Goal: Task Accomplishment & Management: Manage account settings

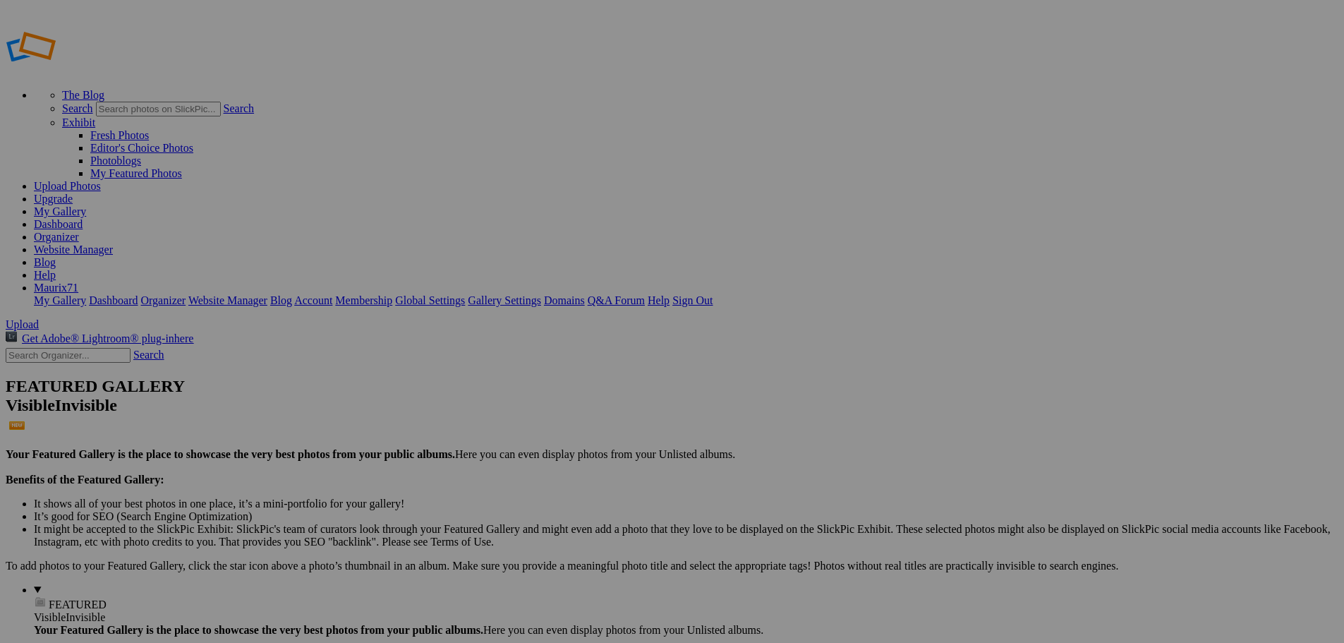
click at [83, 218] on link "Dashboard" at bounding box center [58, 224] width 49 height 12
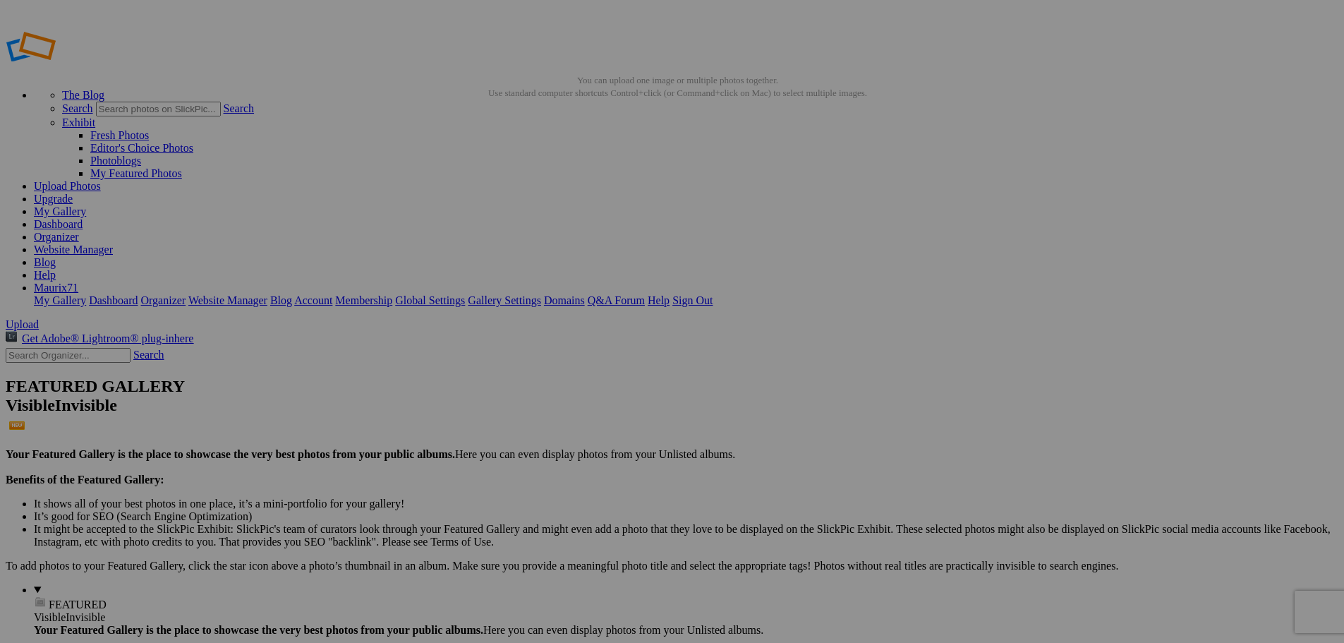
click at [579, 420] on span "Yes" at bounding box center [570, 414] width 16 height 12
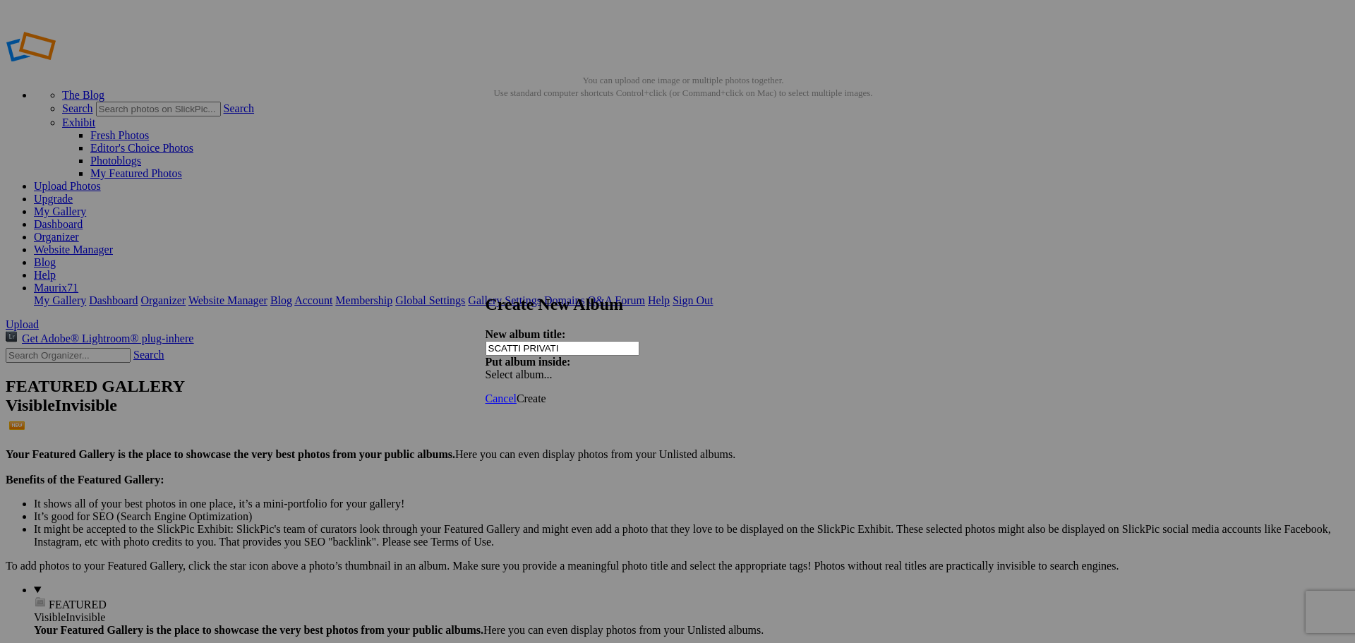
type input "SCATTI PRIVATI"
click at [546, 392] on span "Create" at bounding box center [531, 398] width 30 height 12
type input "SCATTI PRIVATI"
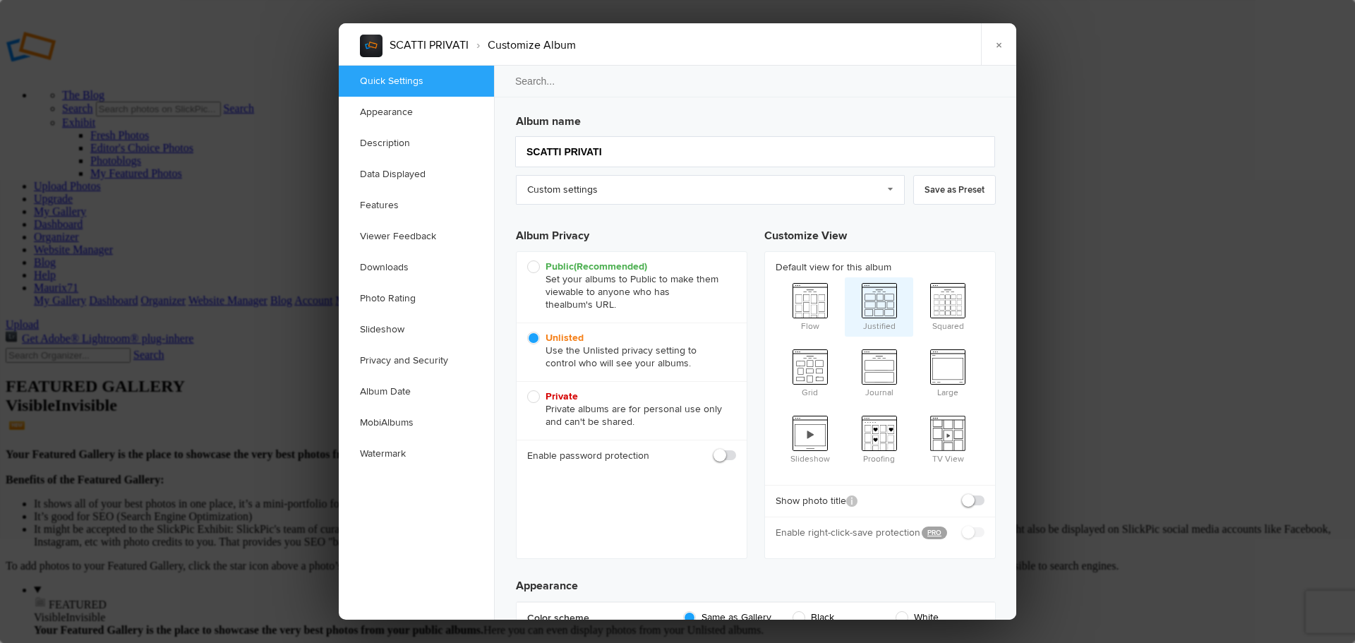
click at [890, 300] on span "Justified" at bounding box center [878, 305] width 69 height 56
click at [844, 277] on input "Justified" at bounding box center [844, 277] width 1 height 1
radio input "true"
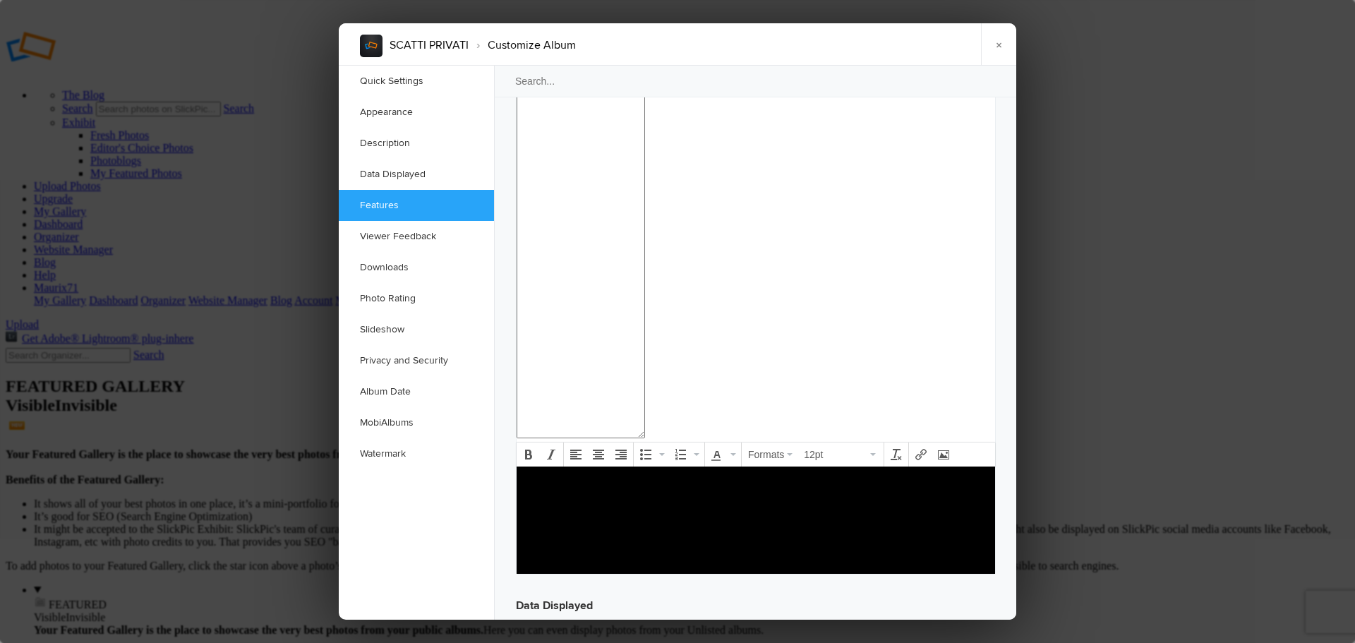
scroll to position [1549, 0]
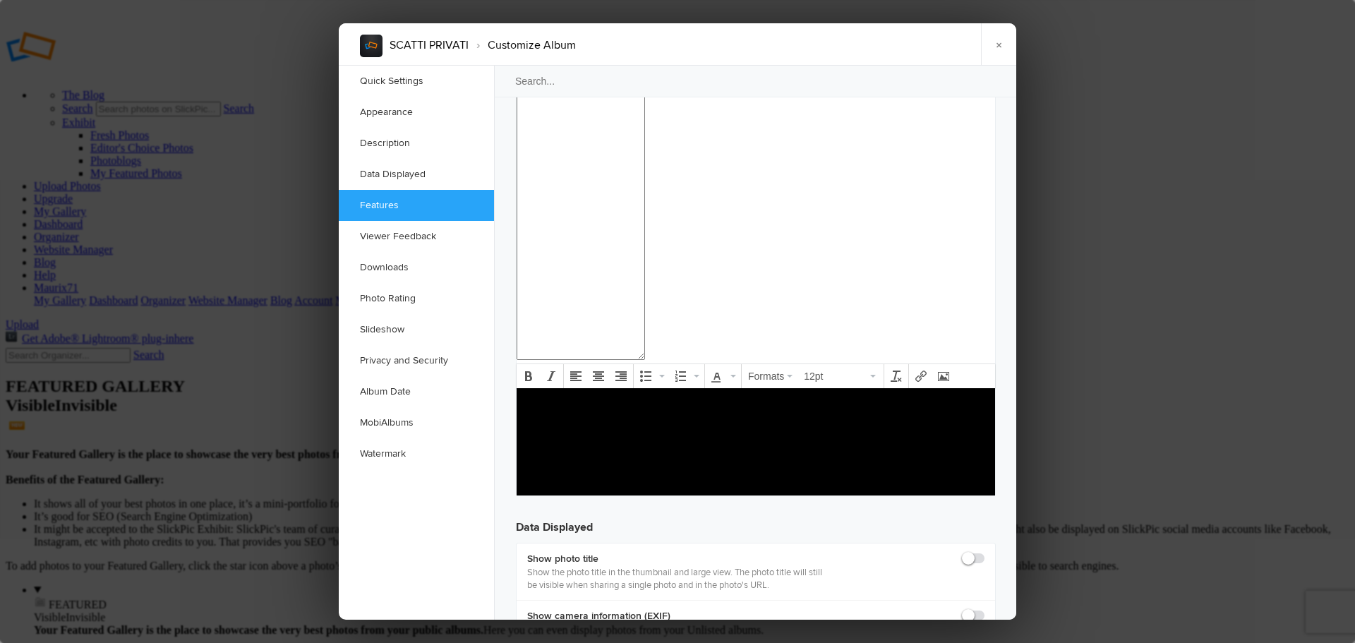
checkbox input "true"
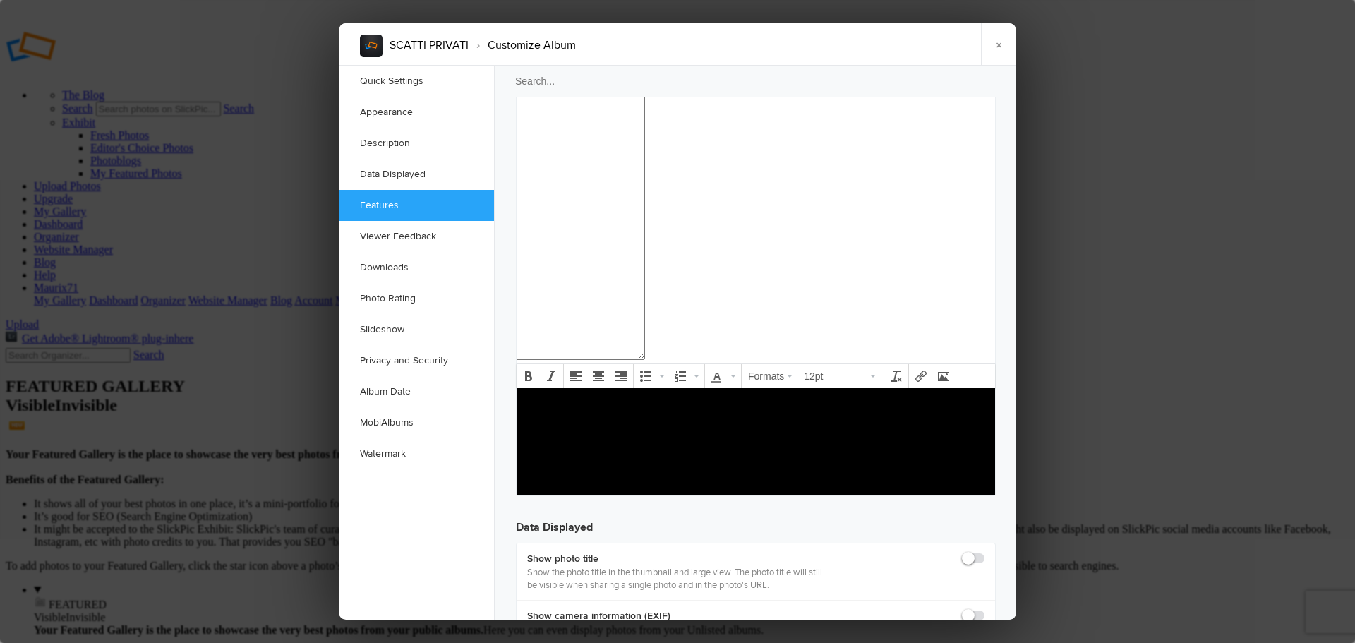
checkbox input "true"
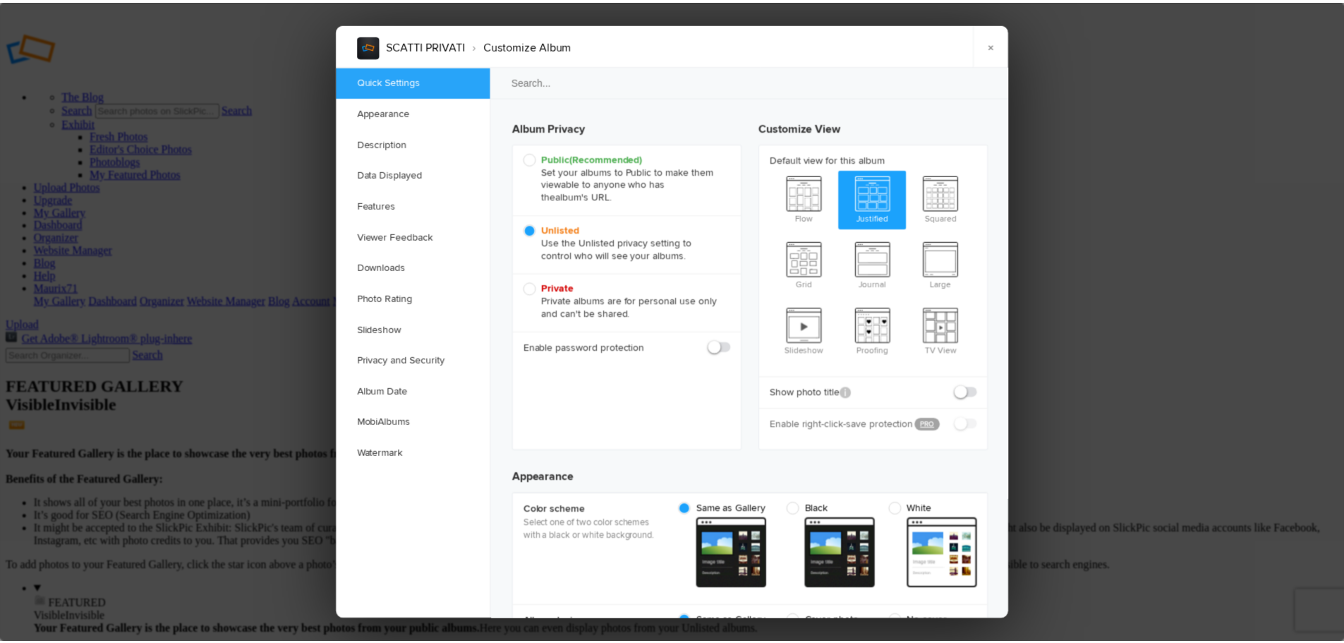
scroll to position [0, 0]
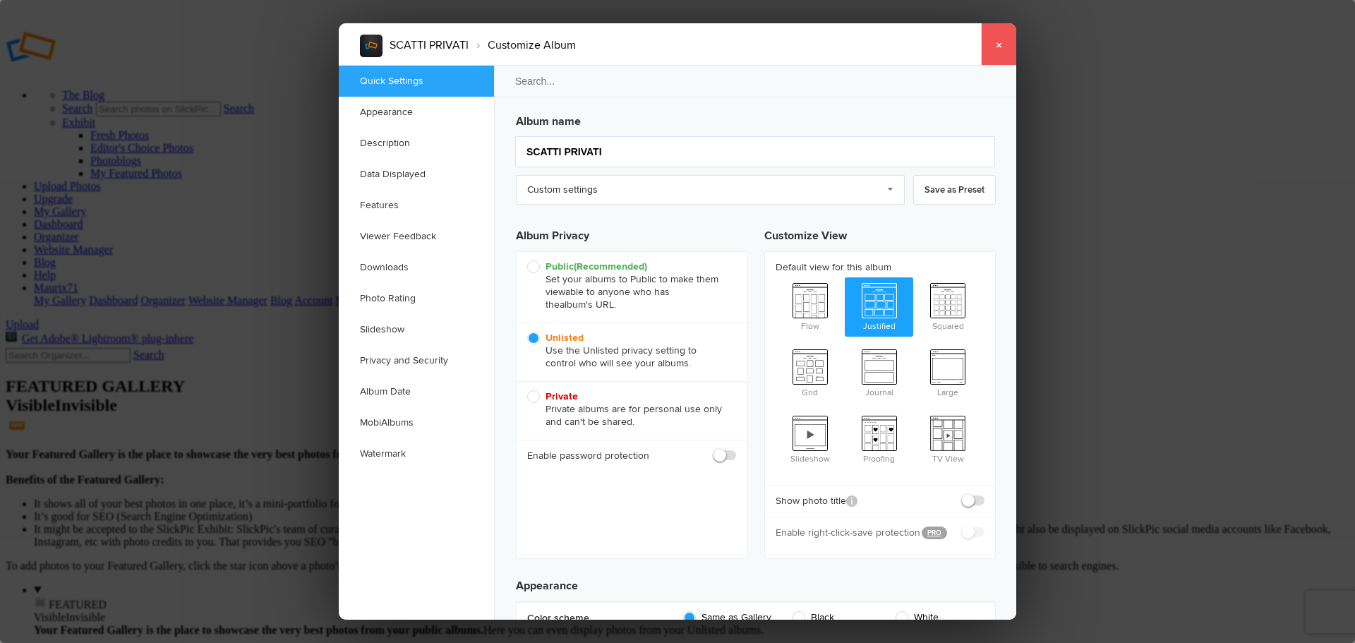
click at [1001, 47] on link "×" at bounding box center [998, 44] width 35 height 42
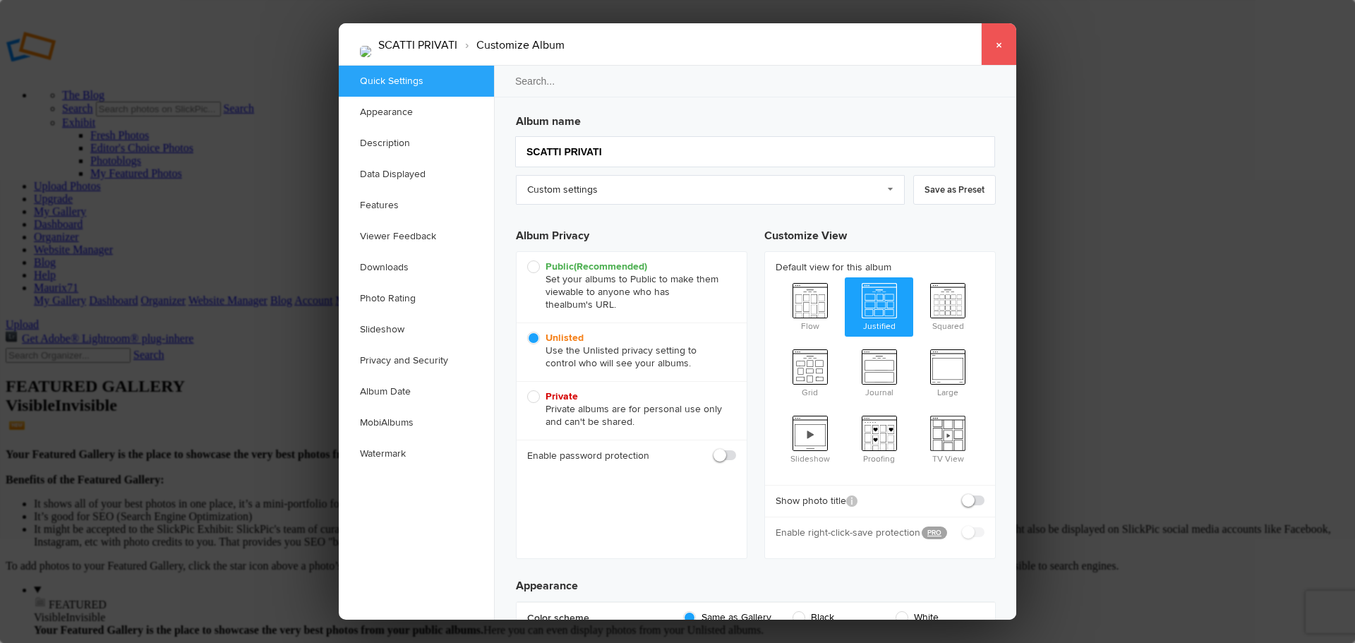
click at [997, 40] on link "×" at bounding box center [998, 44] width 35 height 42
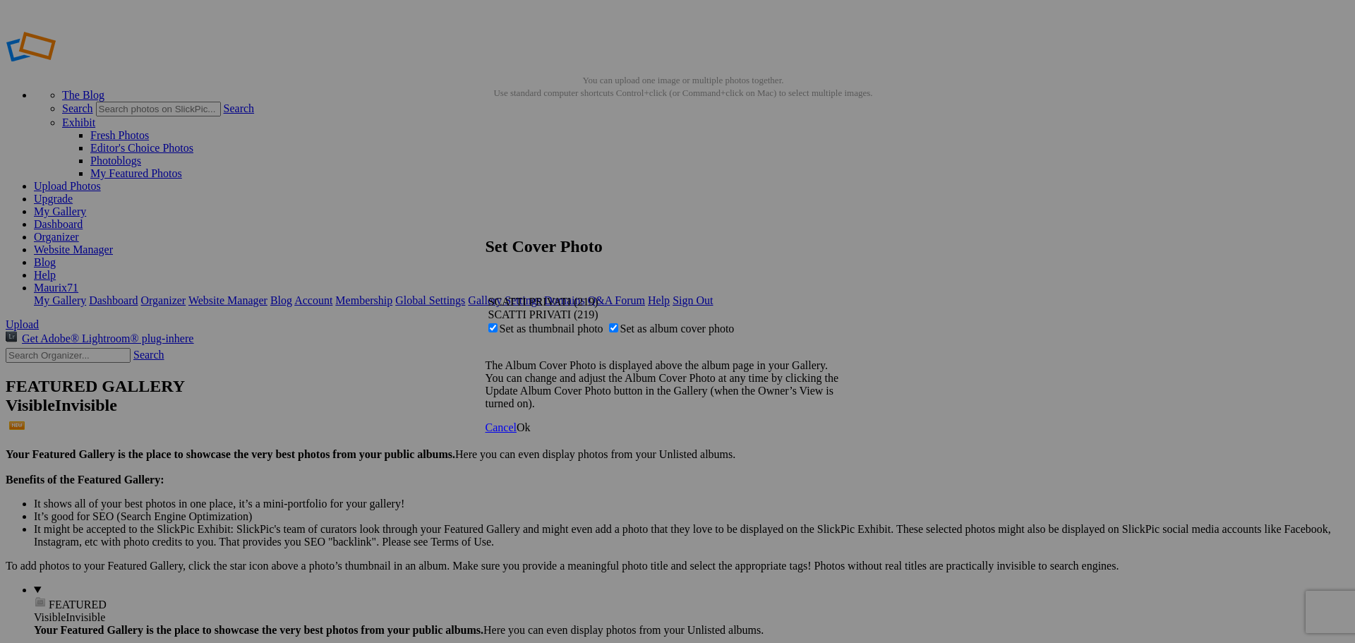
click at [531, 433] on link "Ok" at bounding box center [523, 427] width 14 height 12
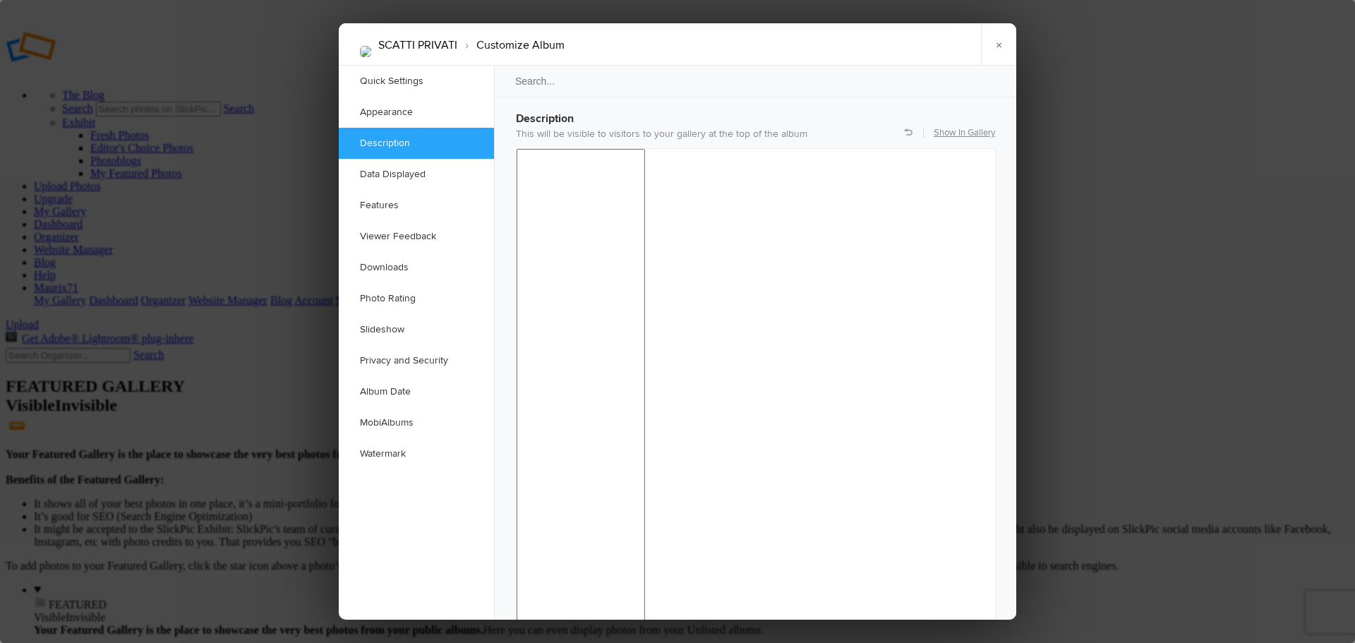
scroll to position [1058, 0]
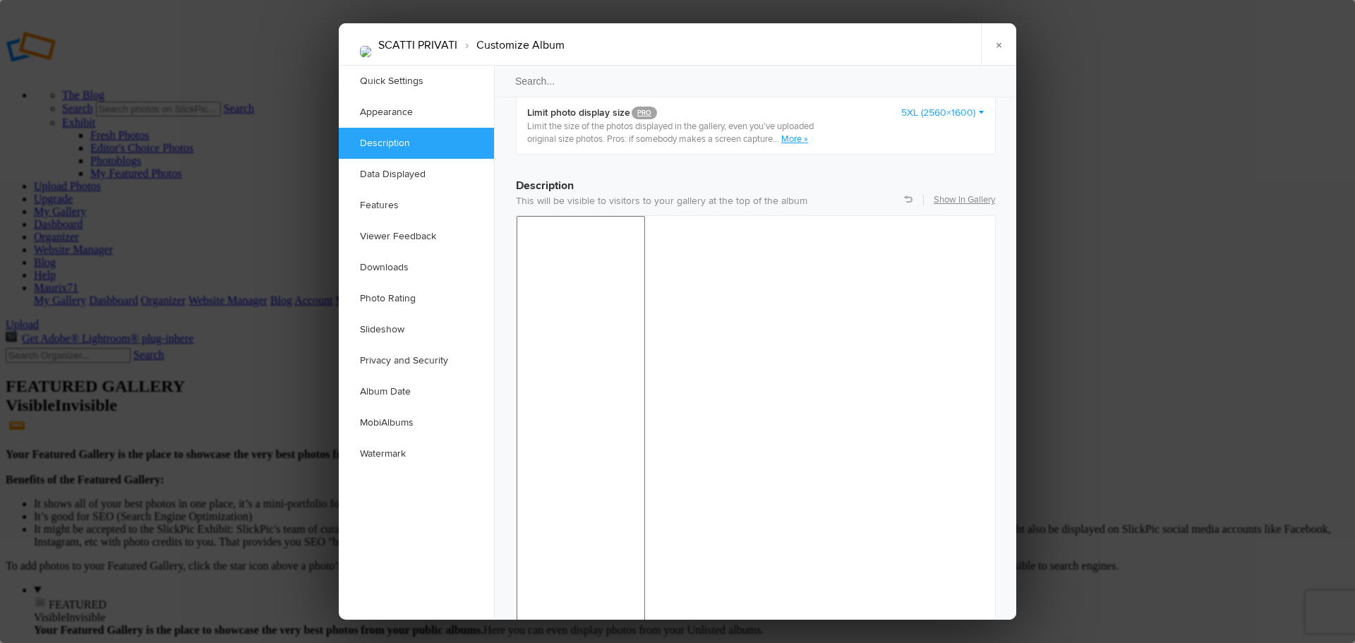
click at [825, 324] on span "24pt" at bounding box center [816, 324] width 19 height 11
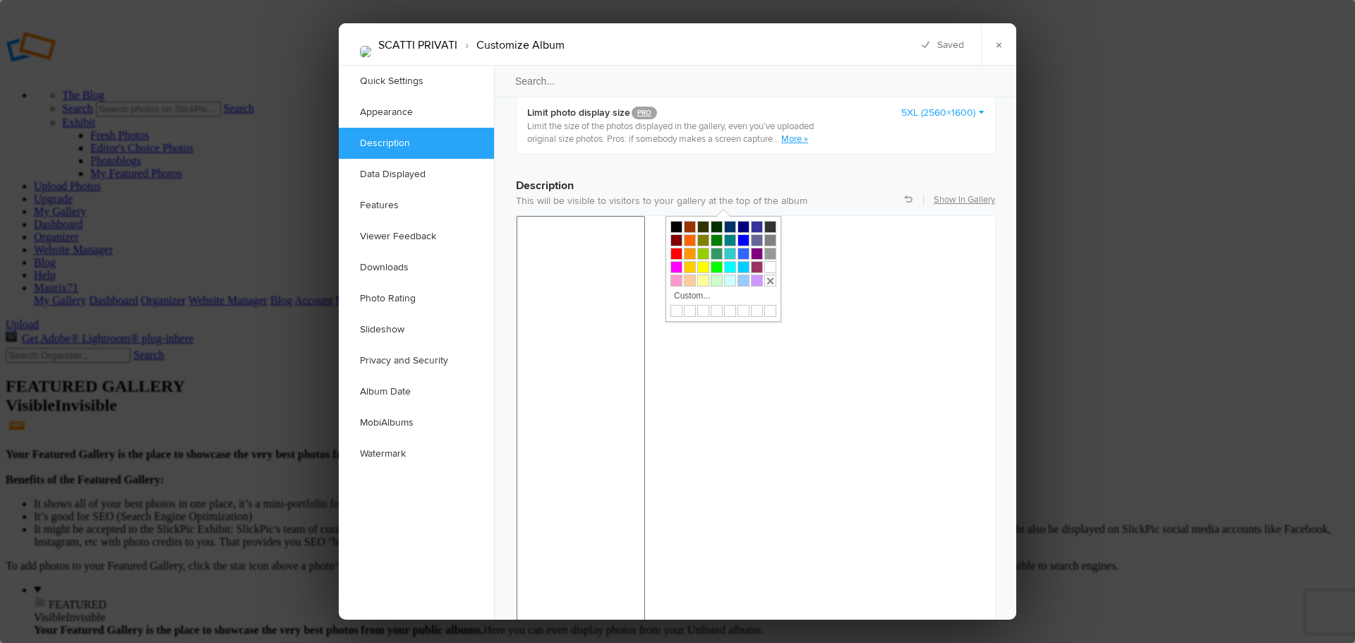
click at [676, 253] on div at bounding box center [676, 254] width 12 height 12
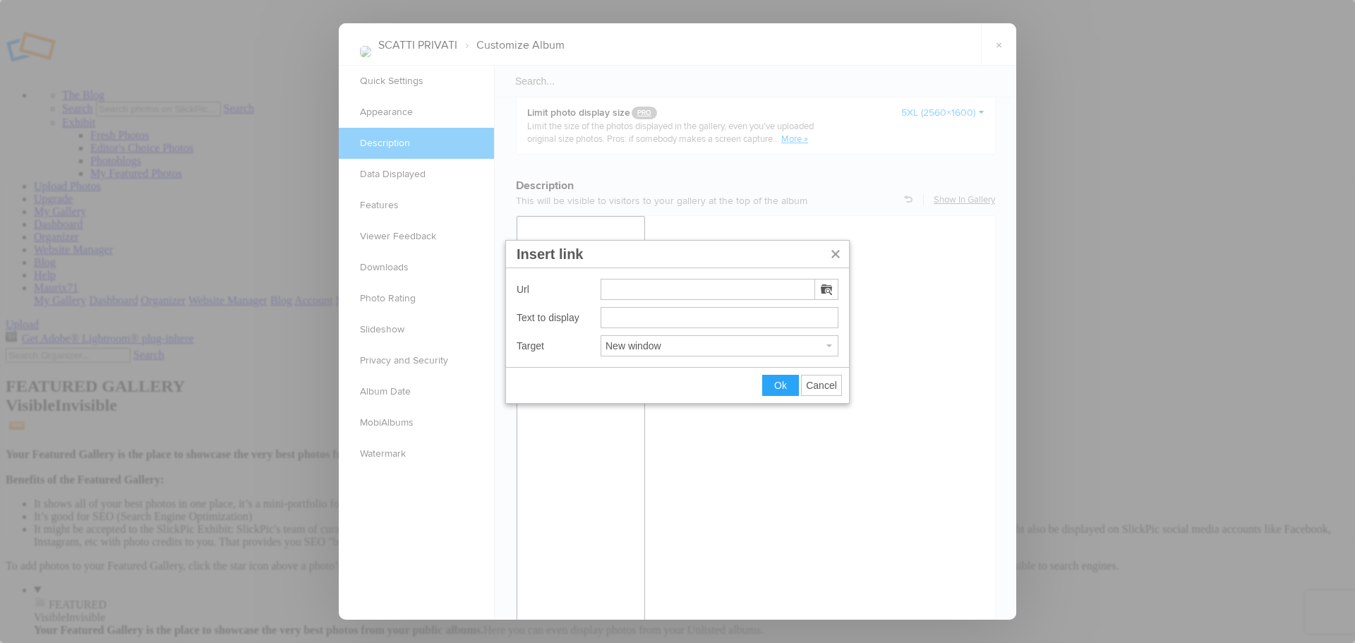
type input "https://imageevent.com/redbully71/instagrambook"
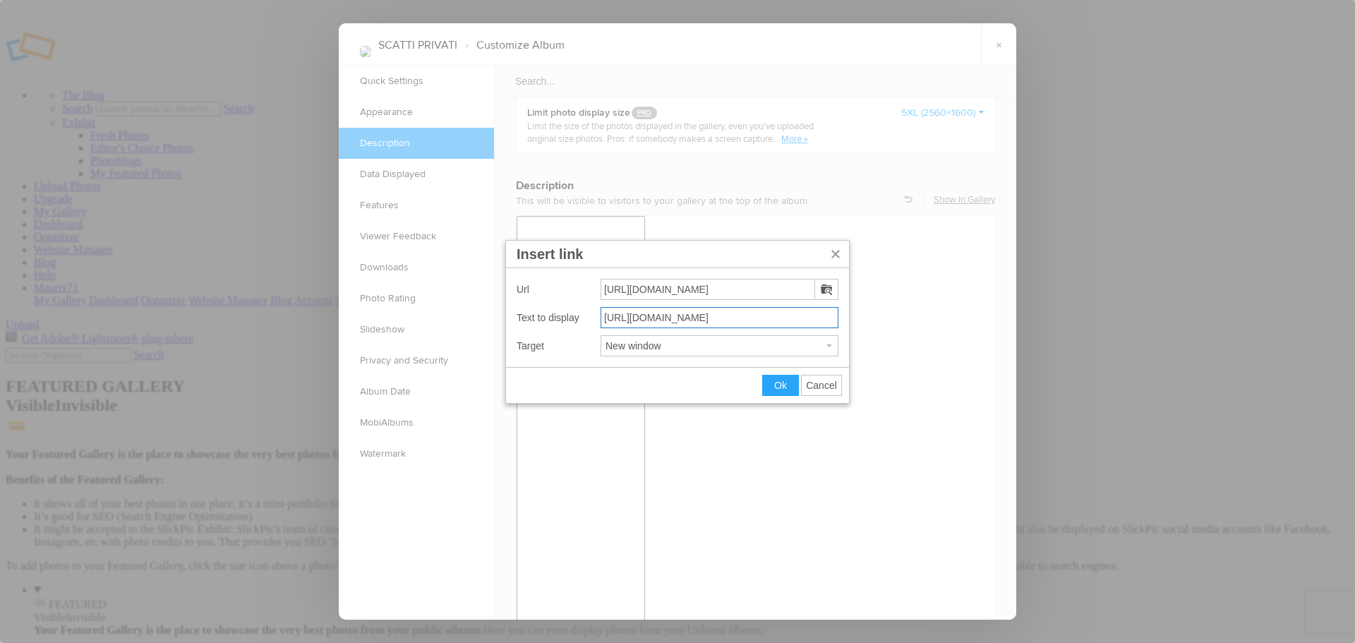
drag, startPoint x: 818, startPoint y: 317, endPoint x: 559, endPoint y: 323, distance: 259.0
click at [559, 323] on div "Text to display https://imageevent.com/redbully71/instagrambook" at bounding box center [677, 317] width 322 height 21
type input "P"
click at [604, 316] on input "ALTRO ALBUM CON ALCUNI VIDEO QUì" at bounding box center [719, 317] width 238 height 21
click at [821, 320] on input "CLICCA QUI' ALTRO ALBUM CON ALCUNI VIDEO QUì" at bounding box center [719, 317] width 238 height 21
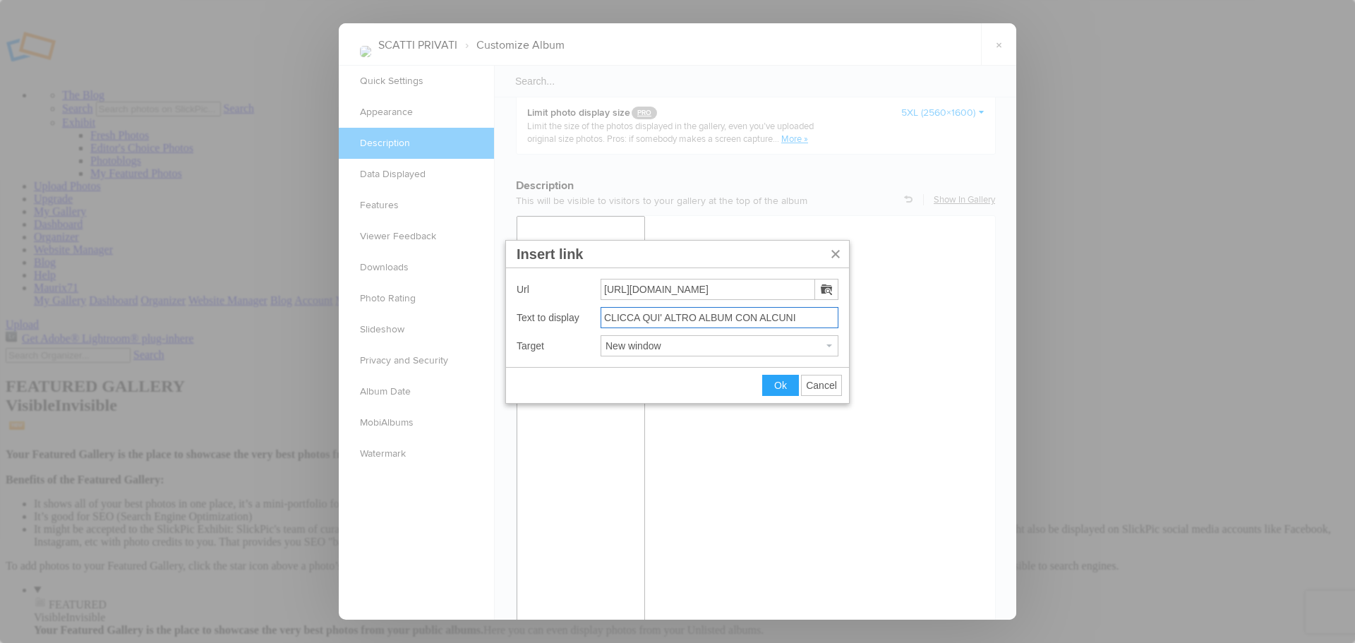
click at [662, 316] on input "CLICCA QUI' ALTRO ALBUM CON ALCUNI" at bounding box center [719, 317] width 238 height 21
click at [810, 316] on input "CLICCA QUI' PER ALTRO ALBUM CON ALCUNI" at bounding box center [719, 317] width 238 height 21
drag, startPoint x: 804, startPoint y: 318, endPoint x: 749, endPoint y: 319, distance: 55.7
click at [749, 319] on input "CLICCA QUI' PER ALTRO ALBUM CON ALCUNI" at bounding box center [719, 317] width 238 height 21
type input "CLICCA QUI' PER ALTRO ALBUM"
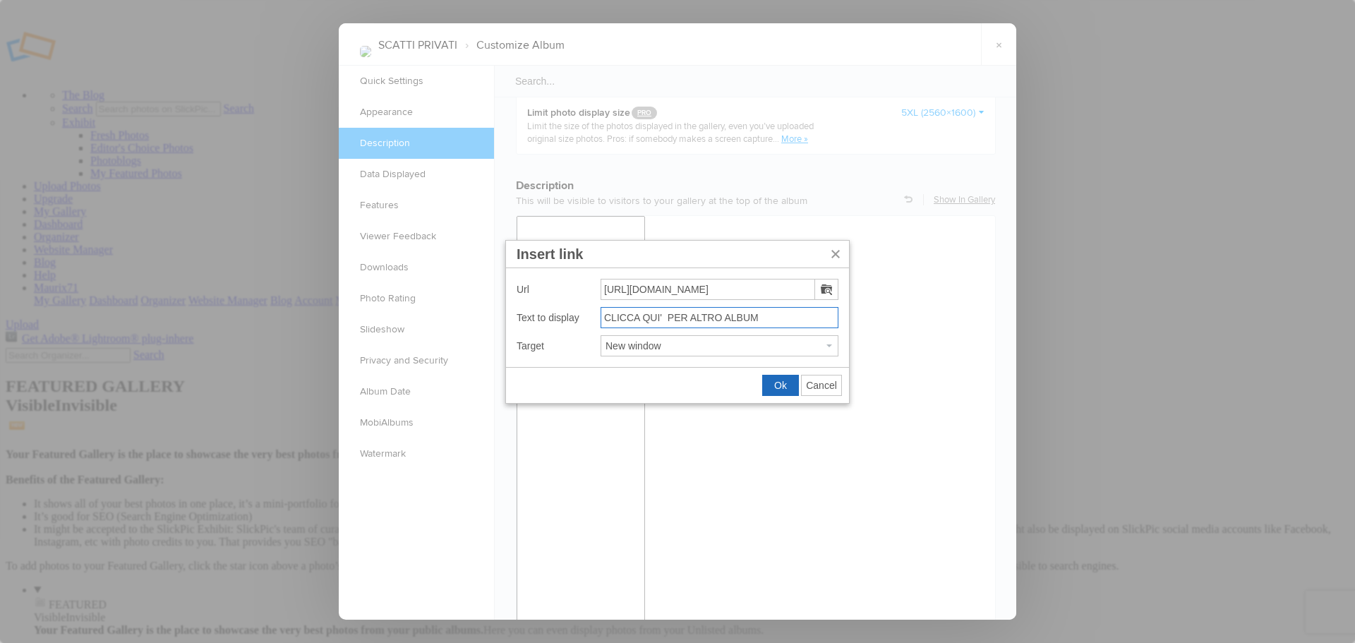
click at [776, 391] on button "Ok" at bounding box center [780, 385] width 35 height 20
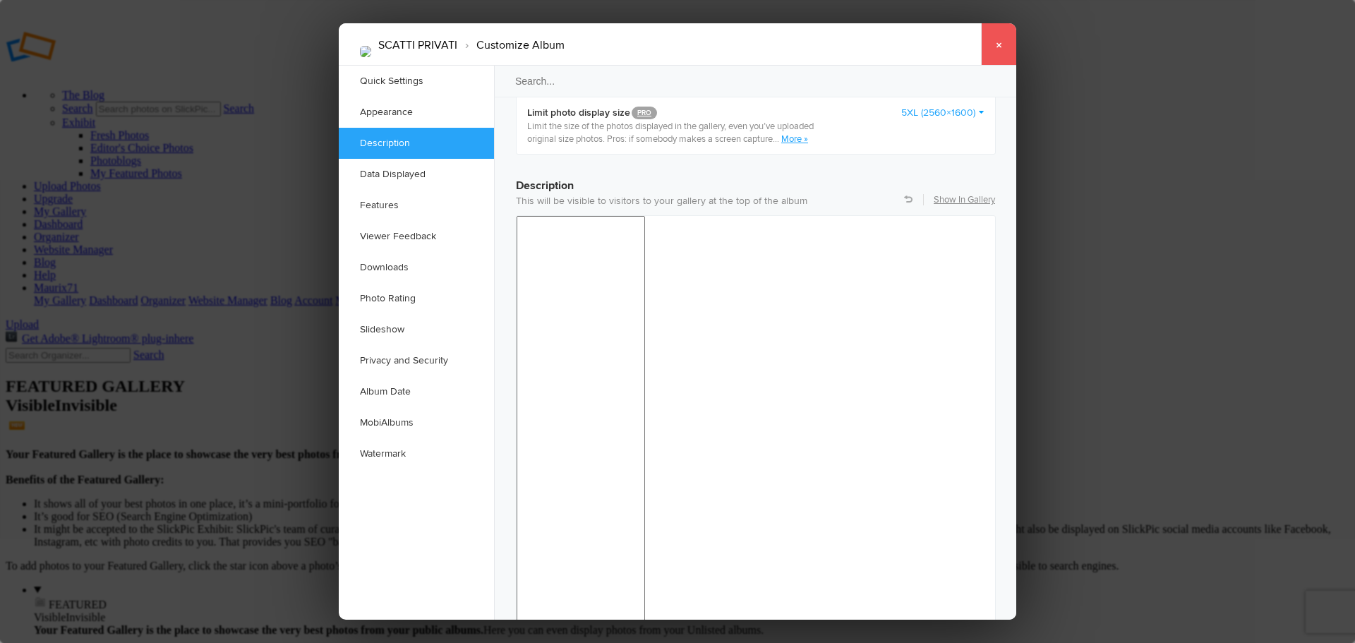
click at [1005, 39] on link "×" at bounding box center [998, 44] width 35 height 42
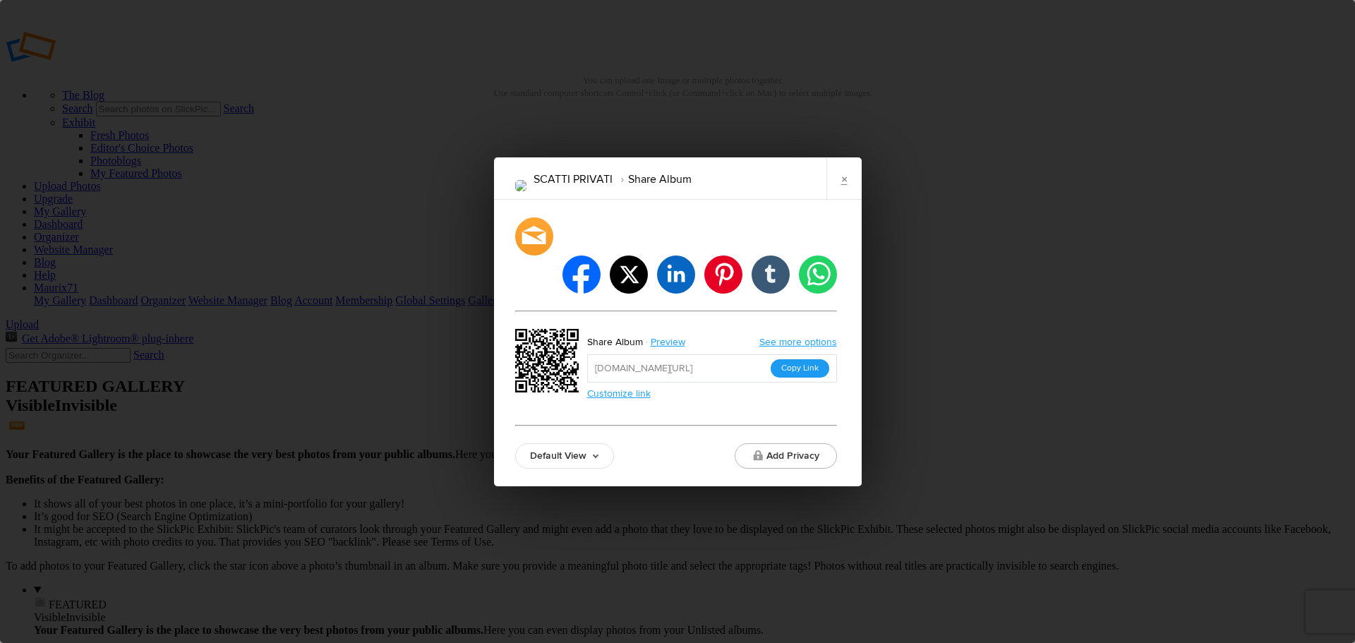
click at [811, 359] on button "Copy Link" at bounding box center [799, 368] width 59 height 18
click at [843, 200] on link "×" at bounding box center [843, 178] width 35 height 42
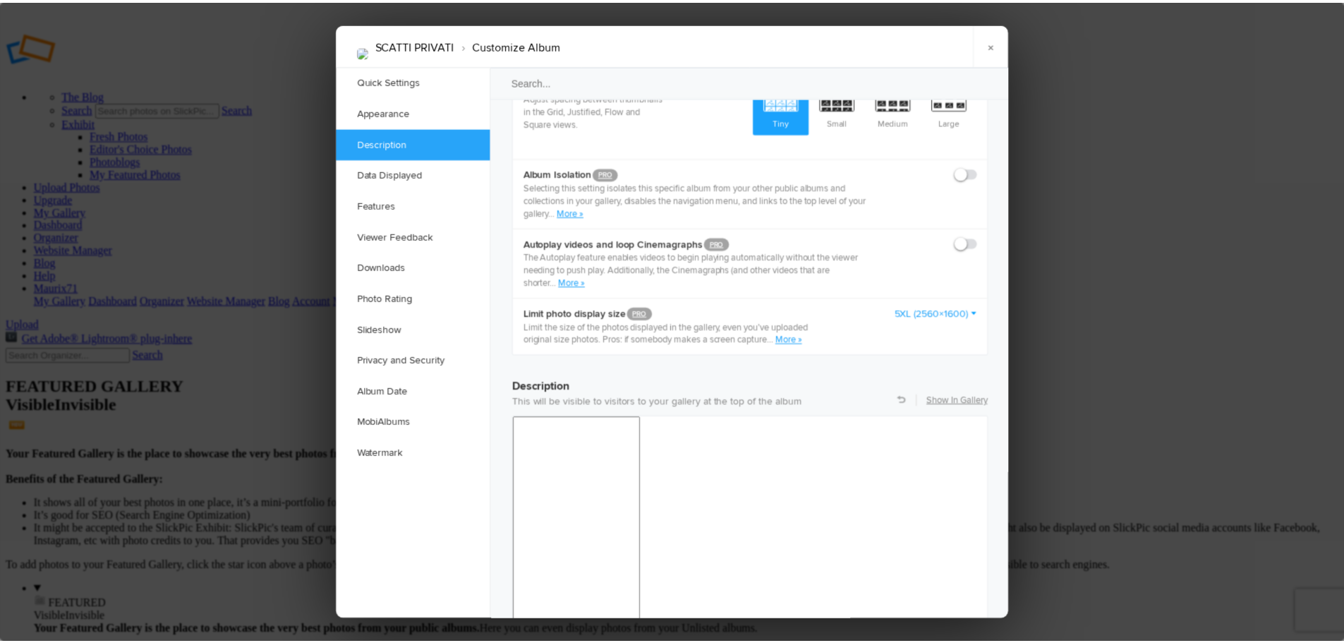
scroll to position [988, 0]
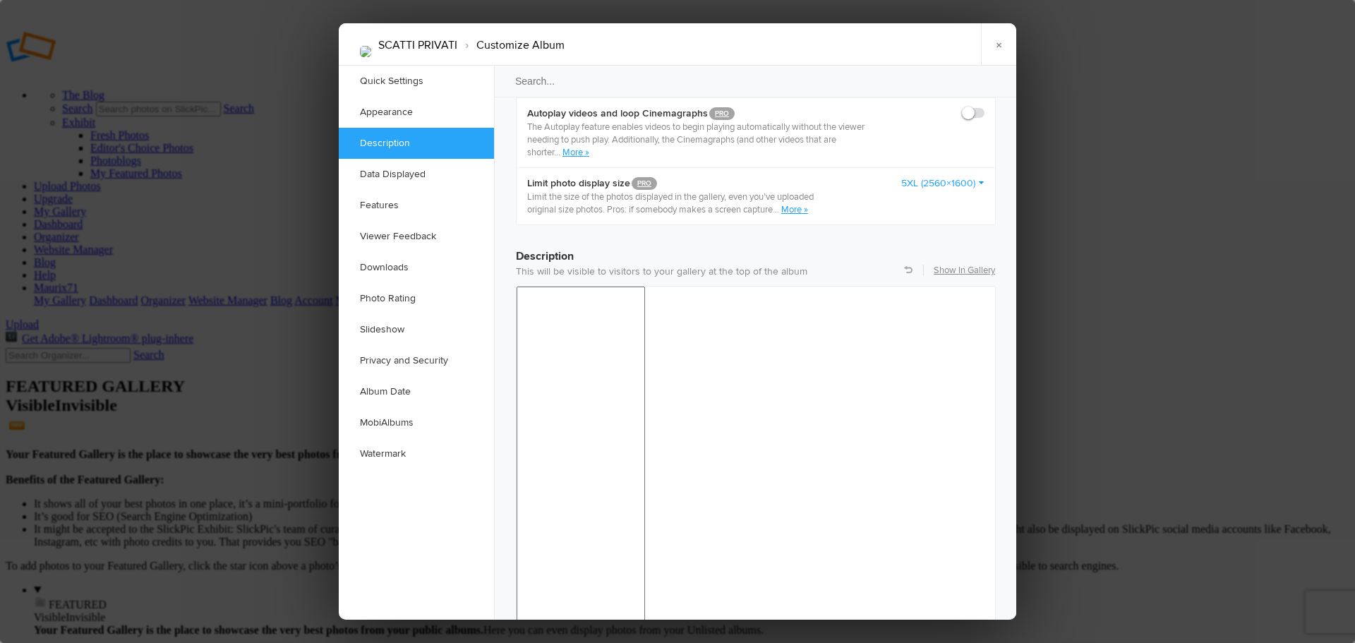
drag, startPoint x: 674, startPoint y: 320, endPoint x: 158, endPoint y: 40, distance: 587.5
click at [674, 320] on div at bounding box center [676, 324] width 12 height 12
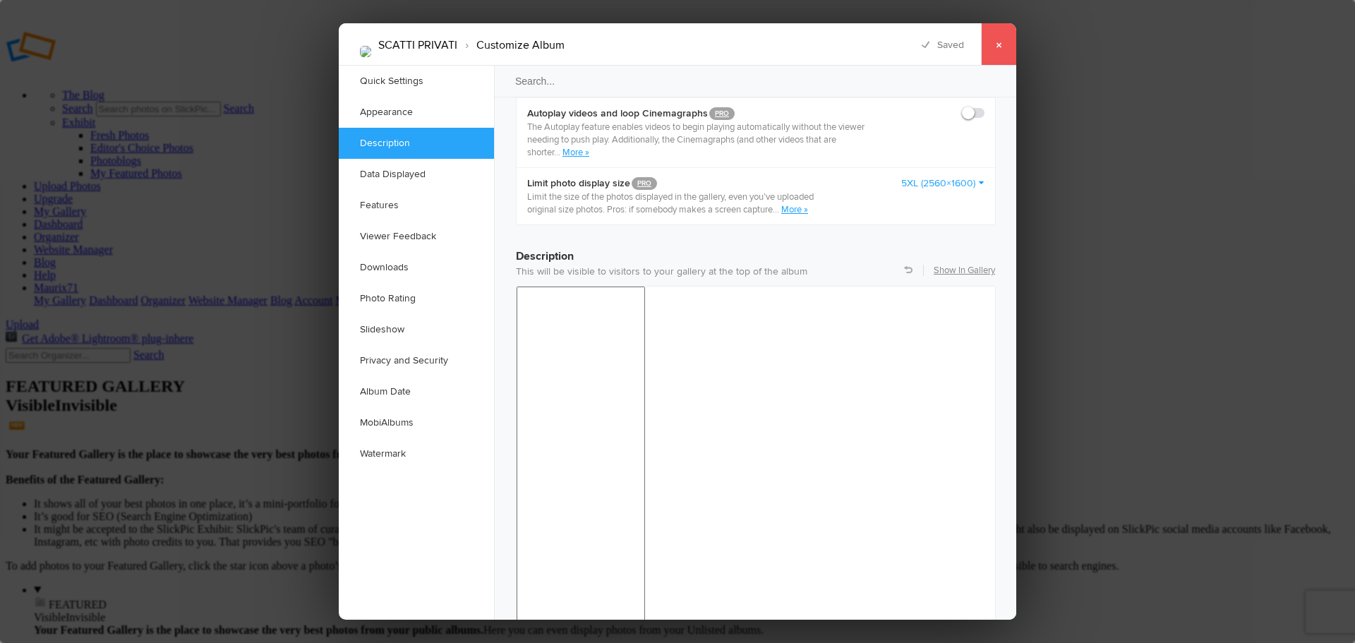
click at [998, 44] on link "×" at bounding box center [998, 44] width 35 height 42
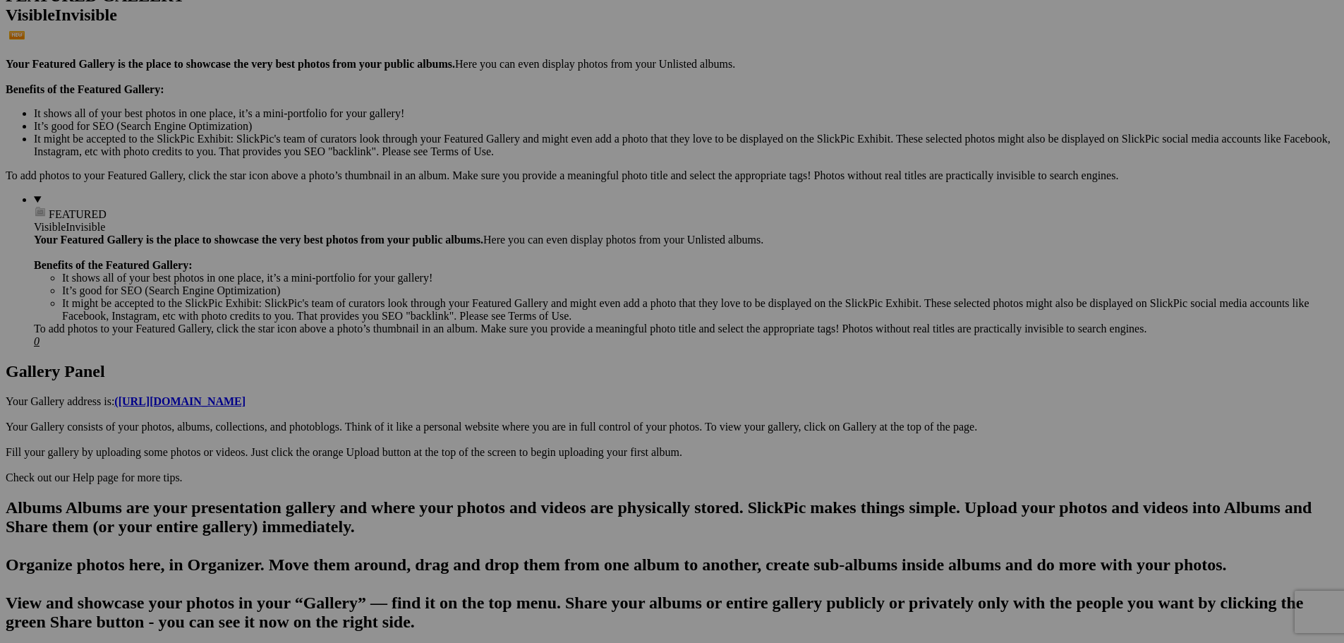
scroll to position [423, 0]
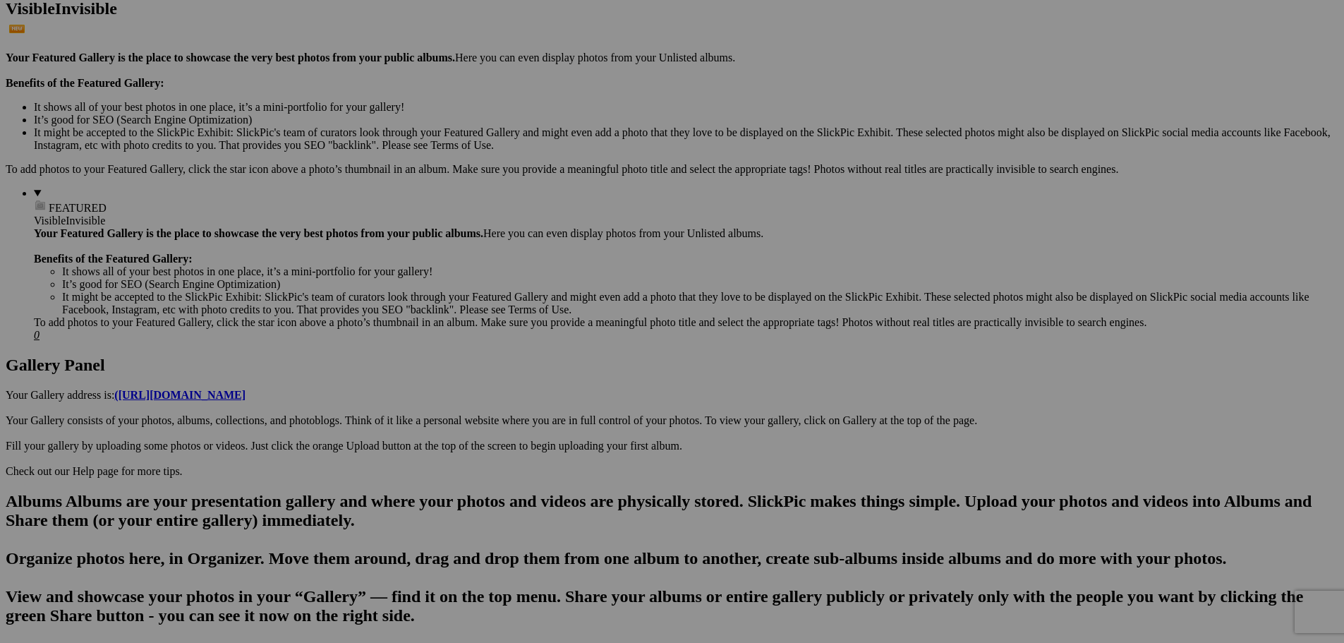
scroll to position [0, 0]
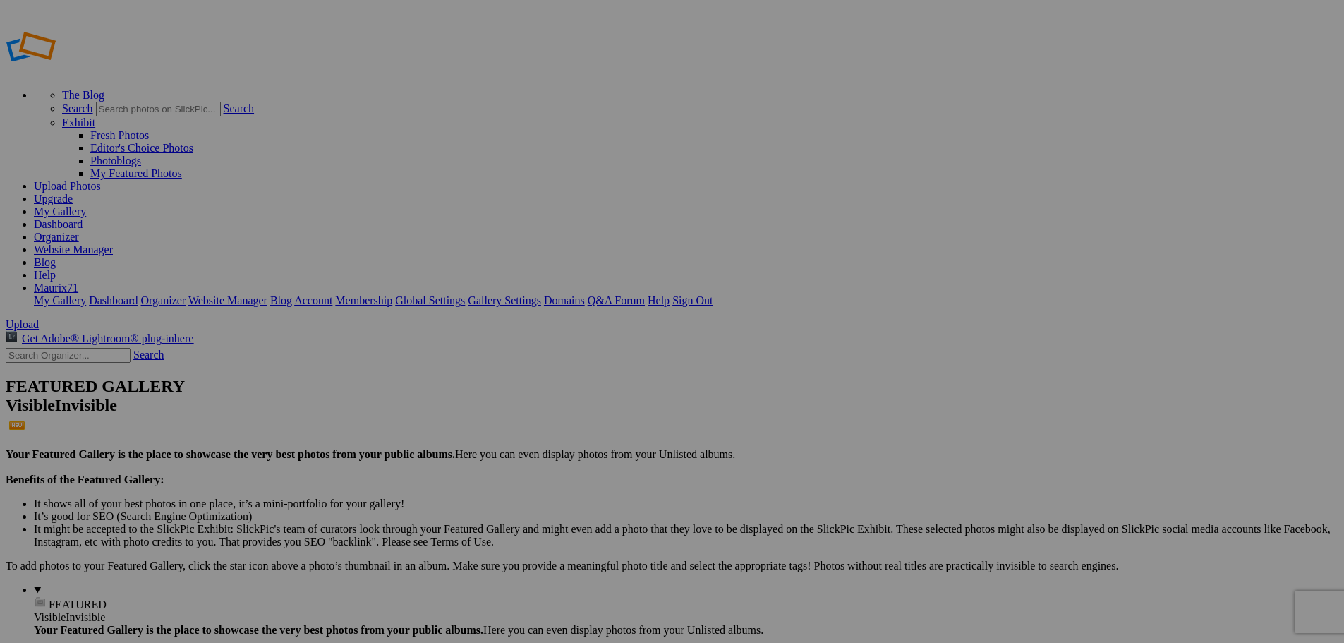
type input "SCATTI PRIVATI"
click at [83, 218] on link "Dashboard" at bounding box center [58, 224] width 49 height 12
type input "SCATTI PRIVATI"
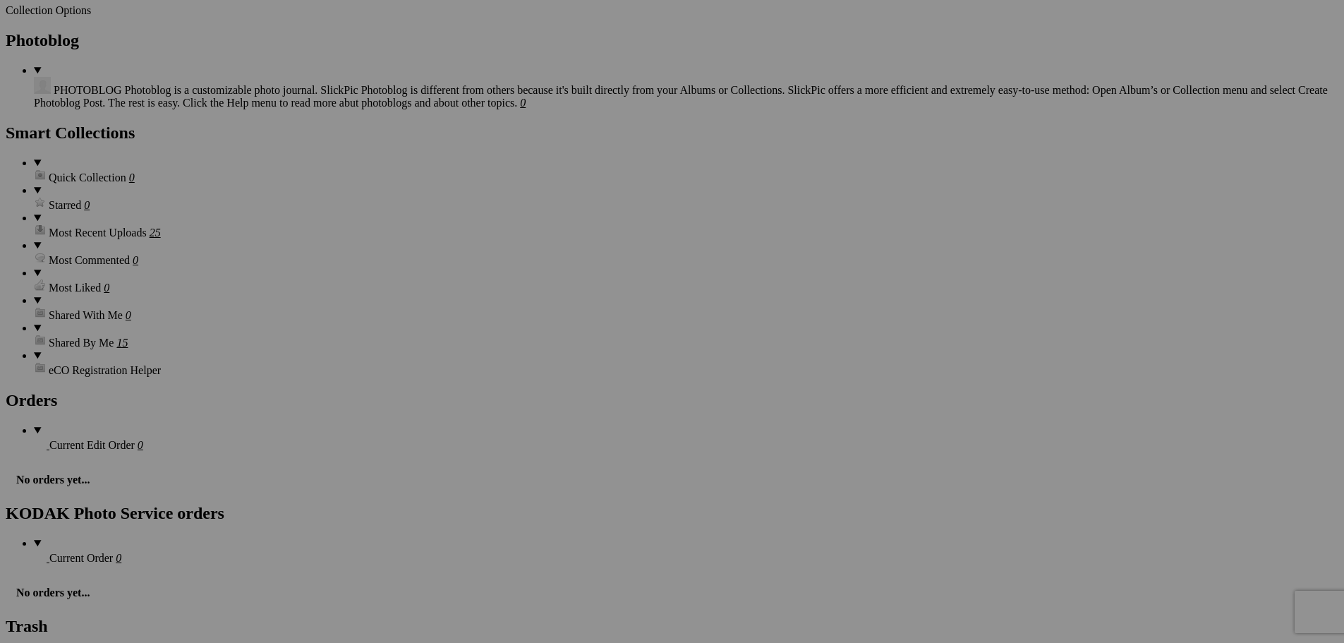
scroll to position [1453, 0]
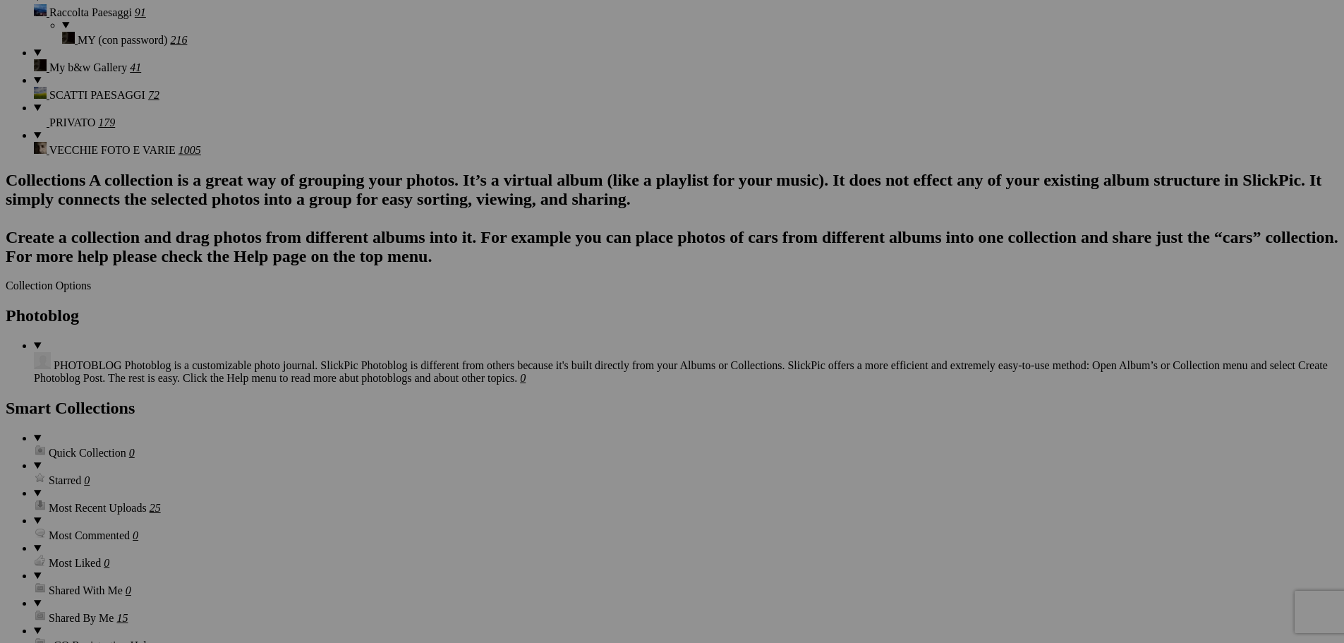
scroll to position [1157, 0]
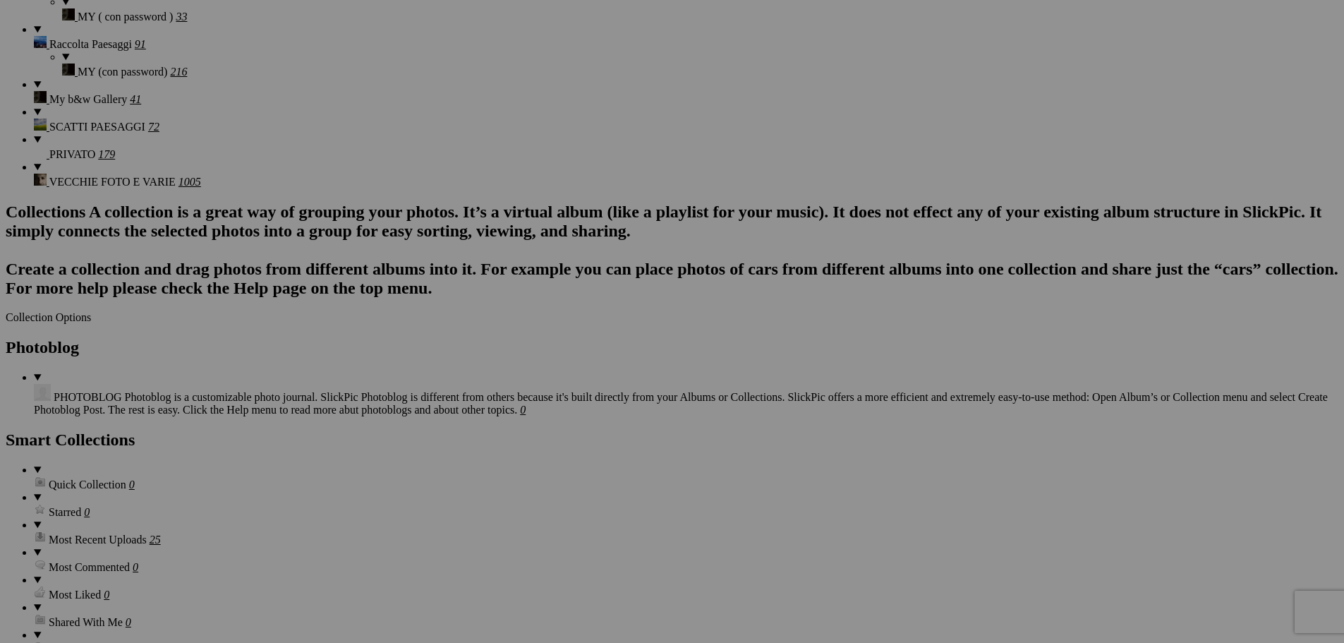
drag, startPoint x: 100, startPoint y: 305, endPoint x: 213, endPoint y: 305, distance: 112.9
click at [100, 305] on section "Upload Get Adobe® Lightroom® plug-in here Search FEATURED GALLERY Visible Invis…" at bounding box center [672, 95] width 1333 height 1868
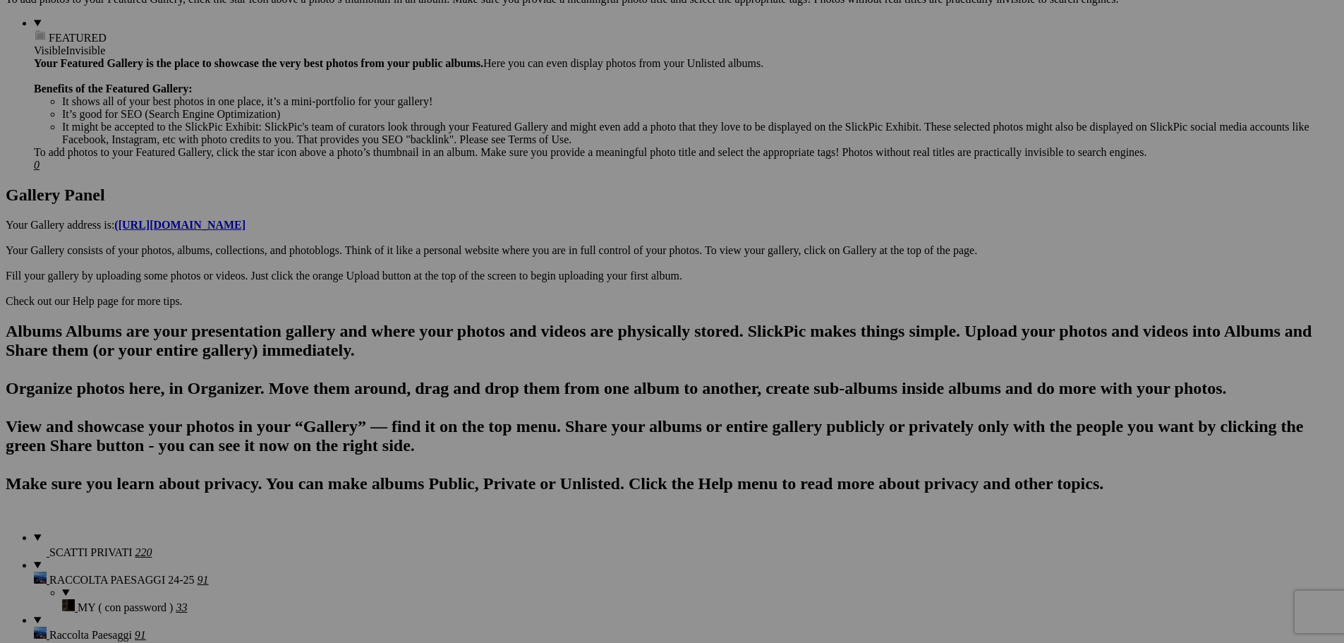
scroll to position [0, 0]
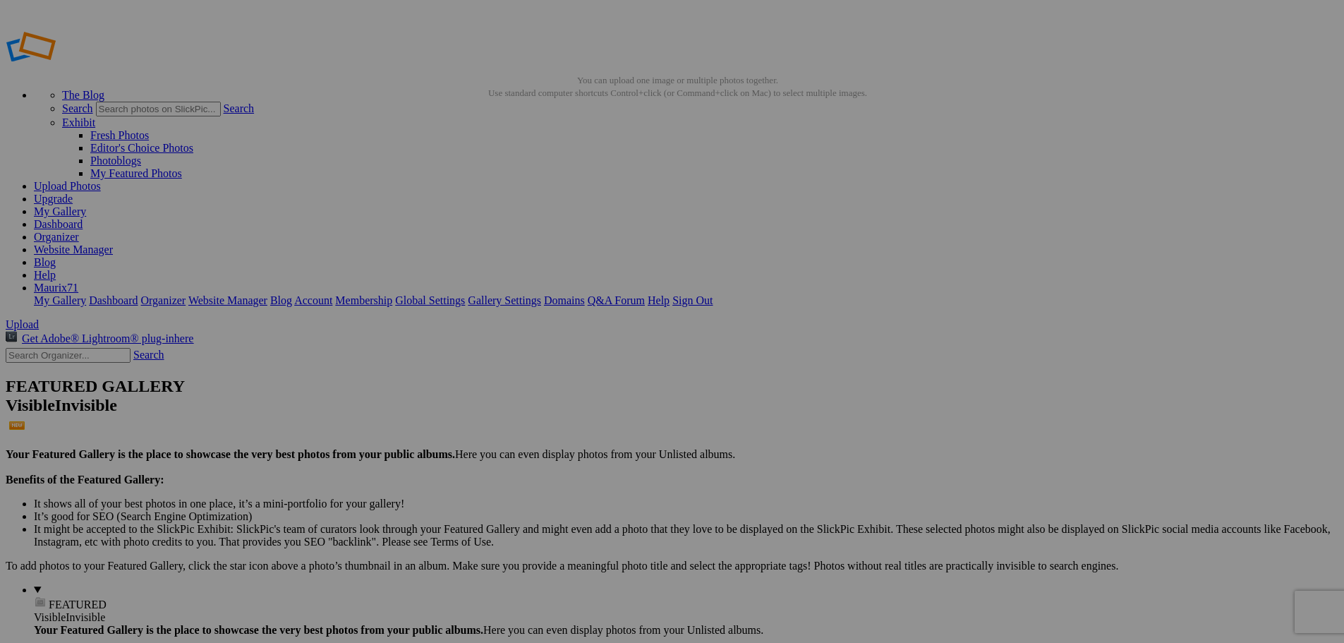
drag, startPoint x: 341, startPoint y: 272, endPoint x: 607, endPoint y: 284, distance: 266.2
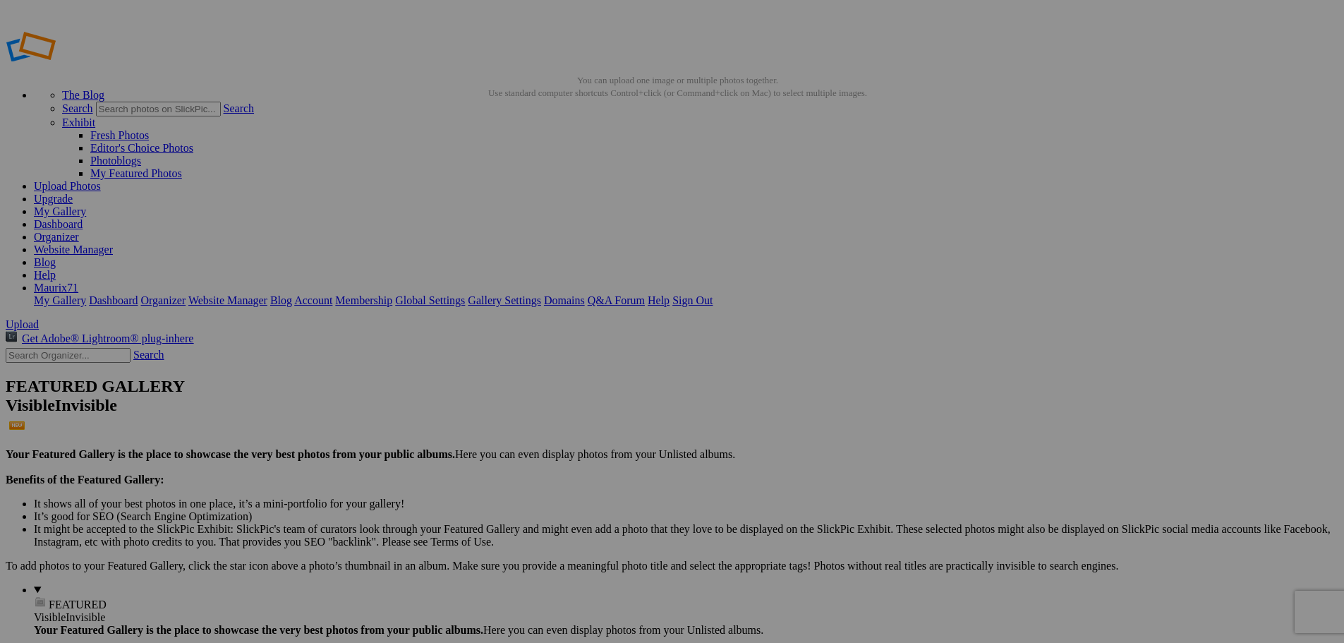
type input "48_5"
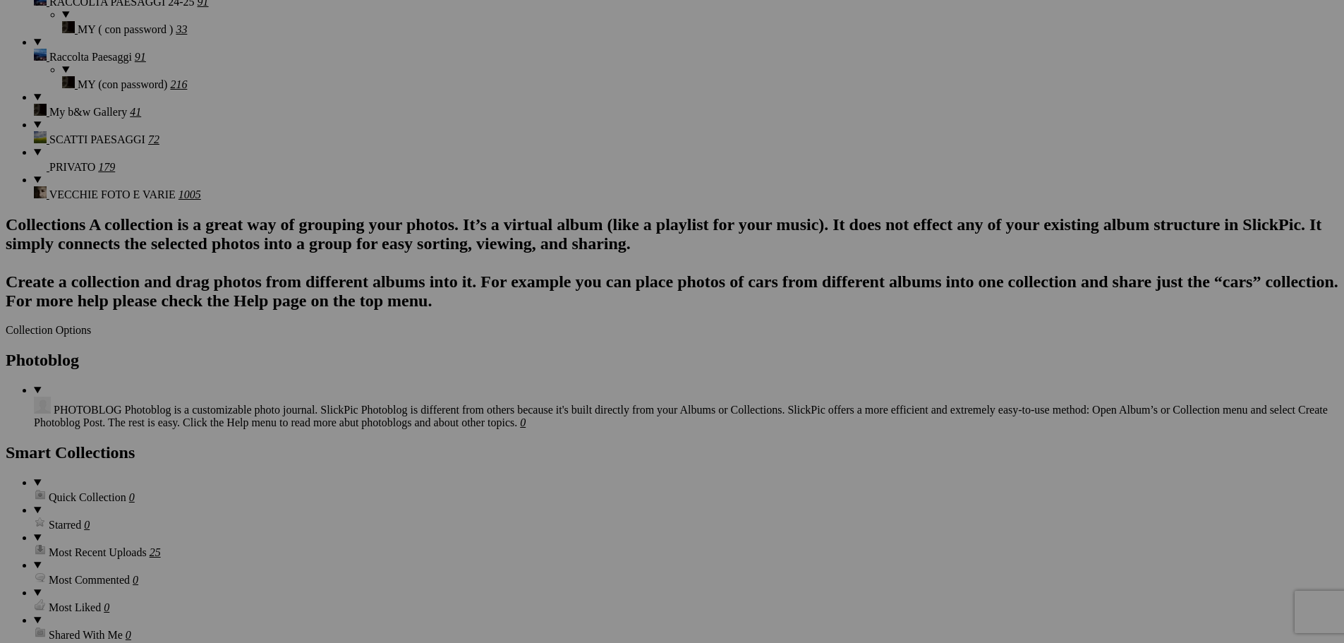
scroll to position [1129, 0]
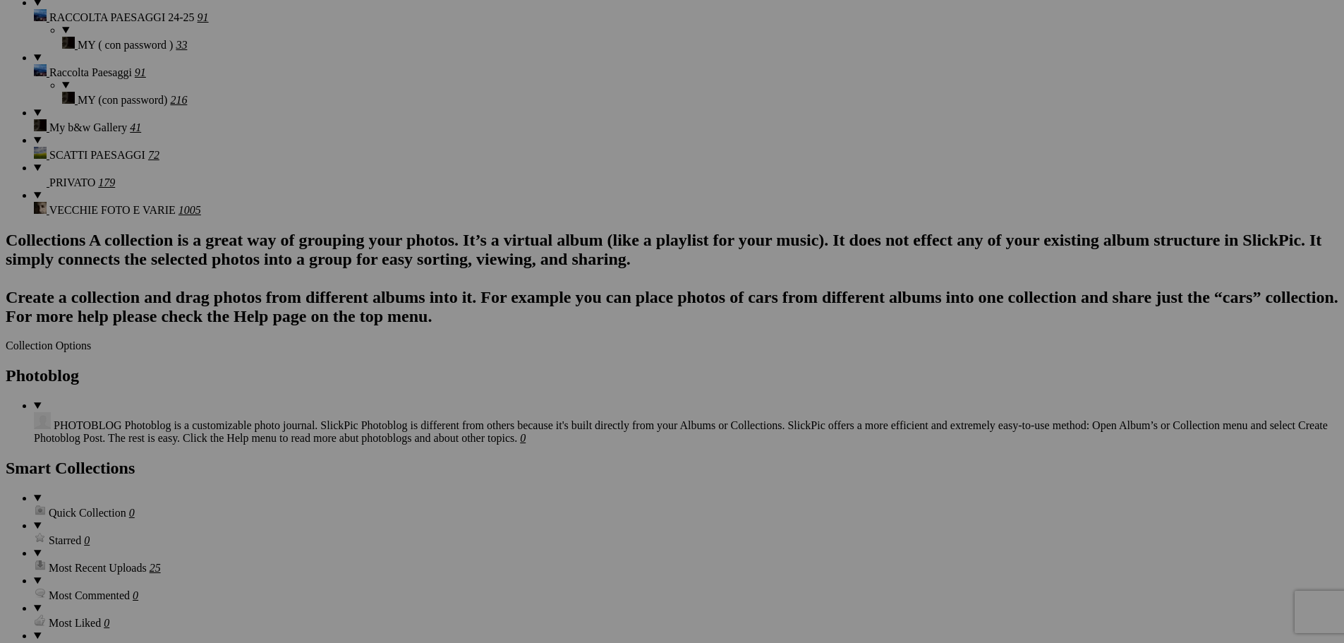
click at [104, 143] on section "Upload Get Adobe® Lightroom® plug-in here Search FEATURED GALLERY Visible Invis…" at bounding box center [672, 123] width 1333 height 1868
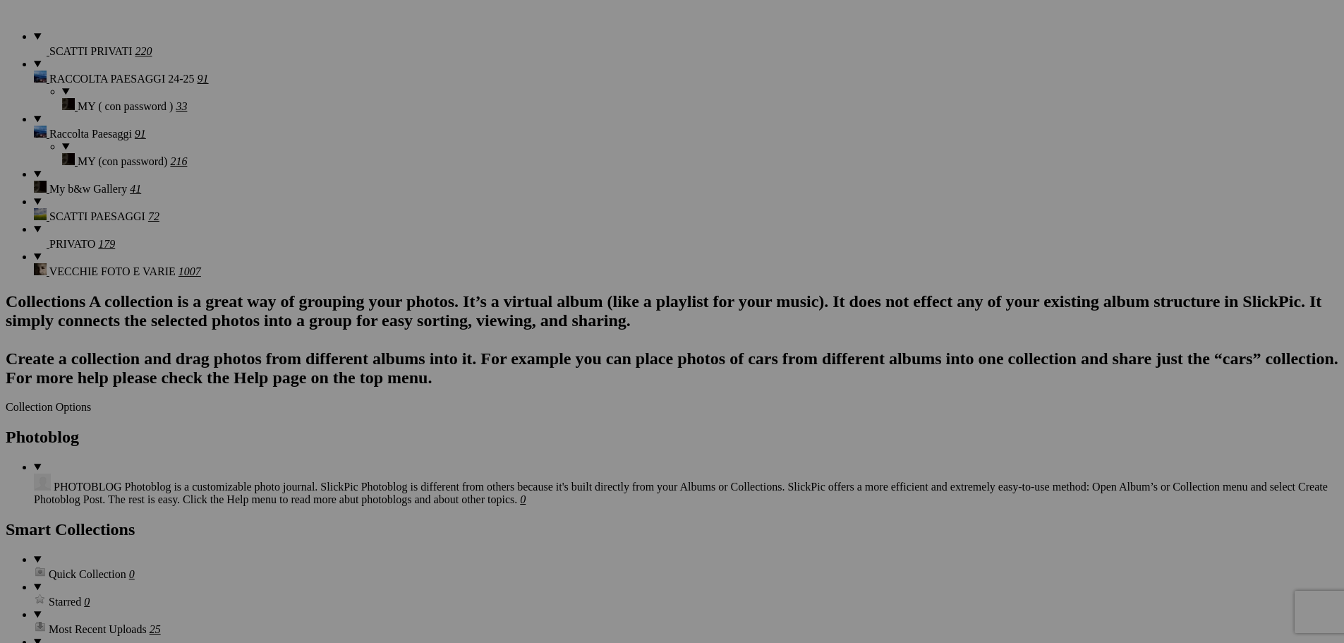
scroll to position [1127, 0]
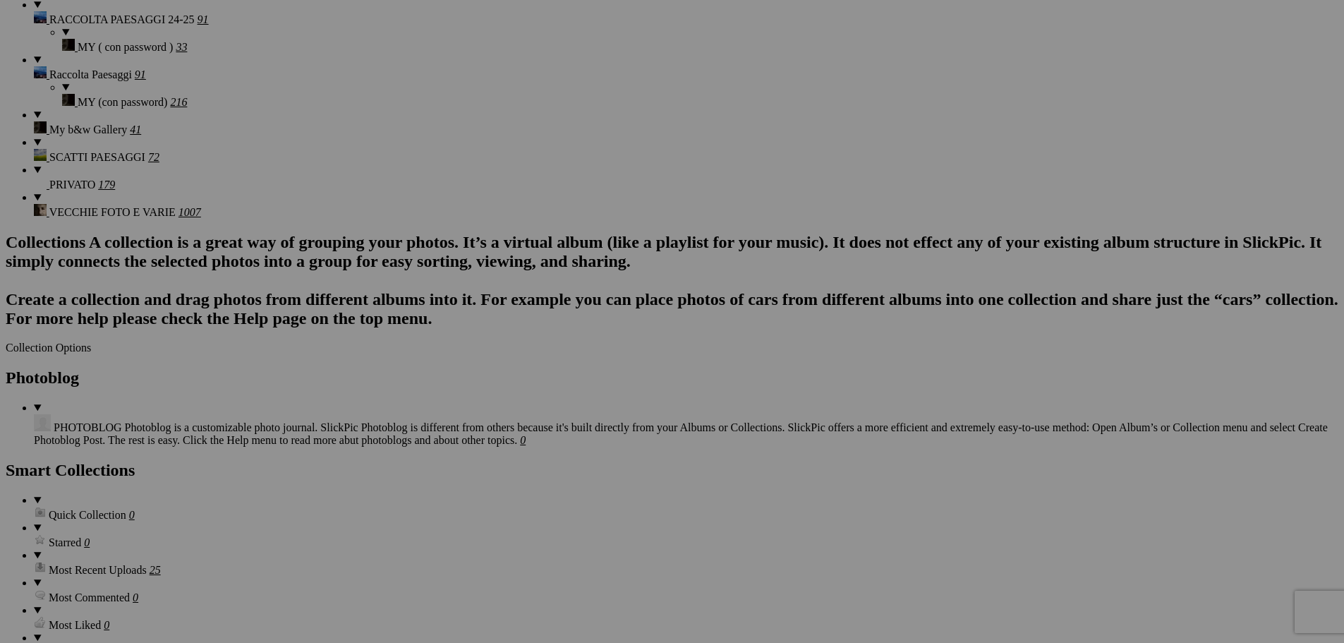
click at [579, 415] on span "Yes" at bounding box center [570, 414] width 16 height 12
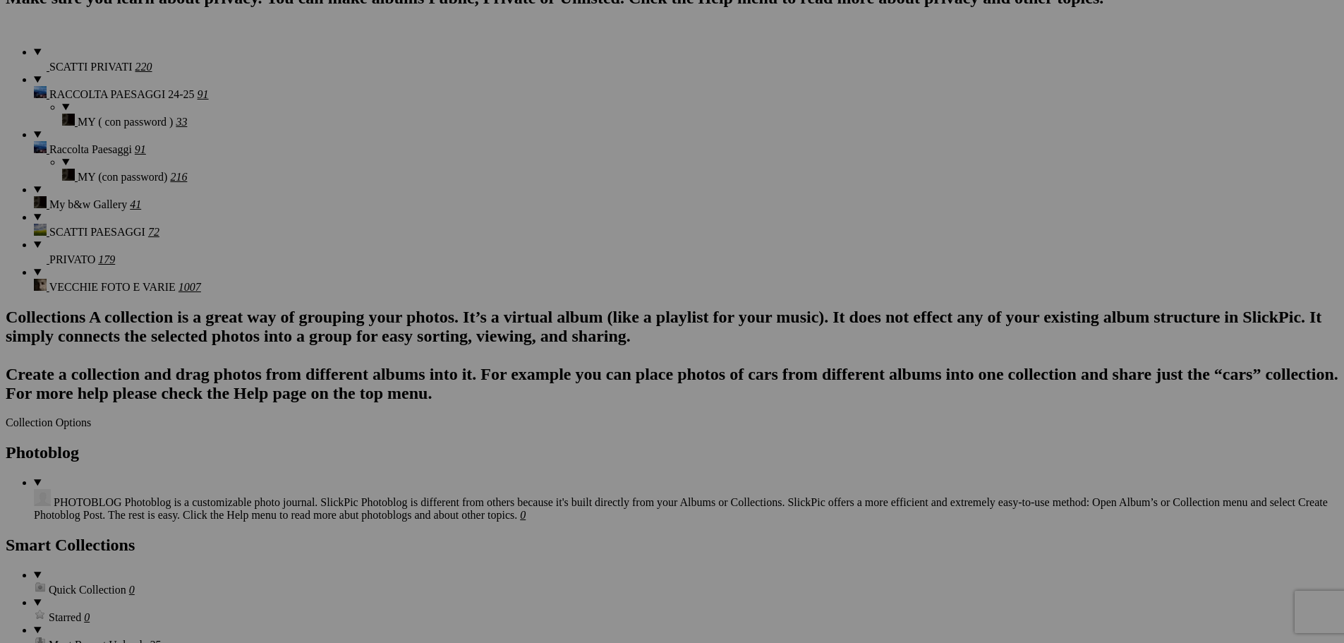
scroll to position [1058, 0]
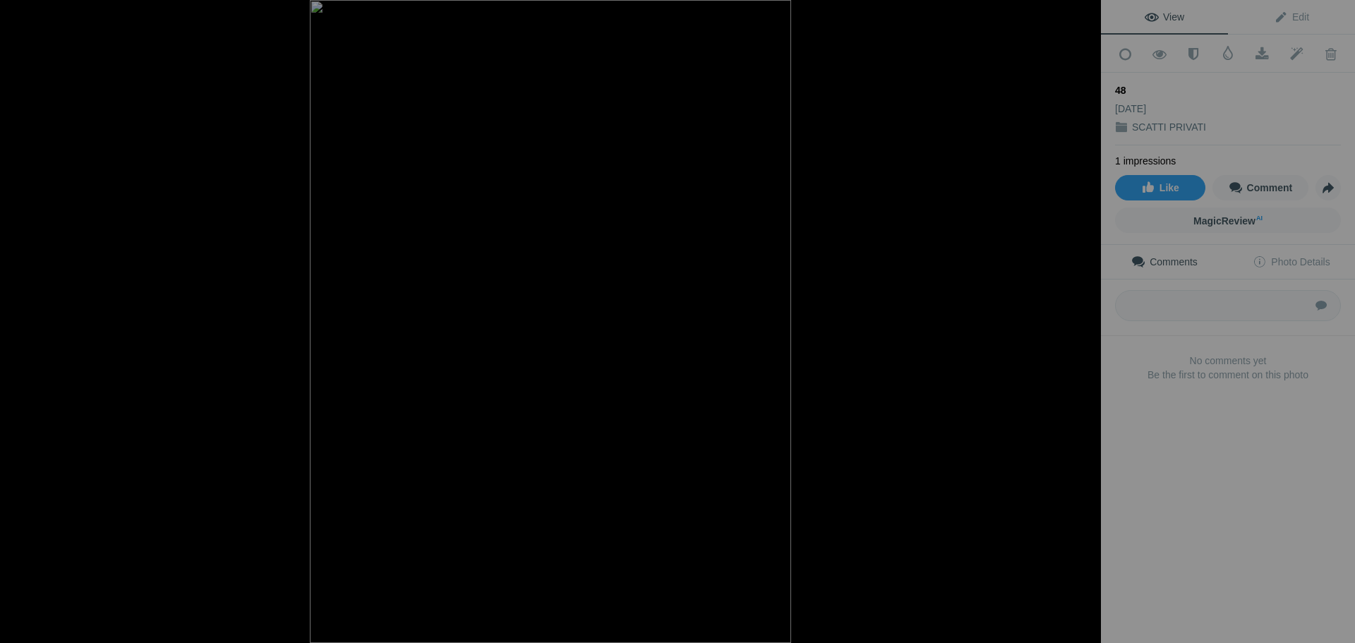
click at [1086, 14] on div at bounding box center [1085, 15] width 31 height 31
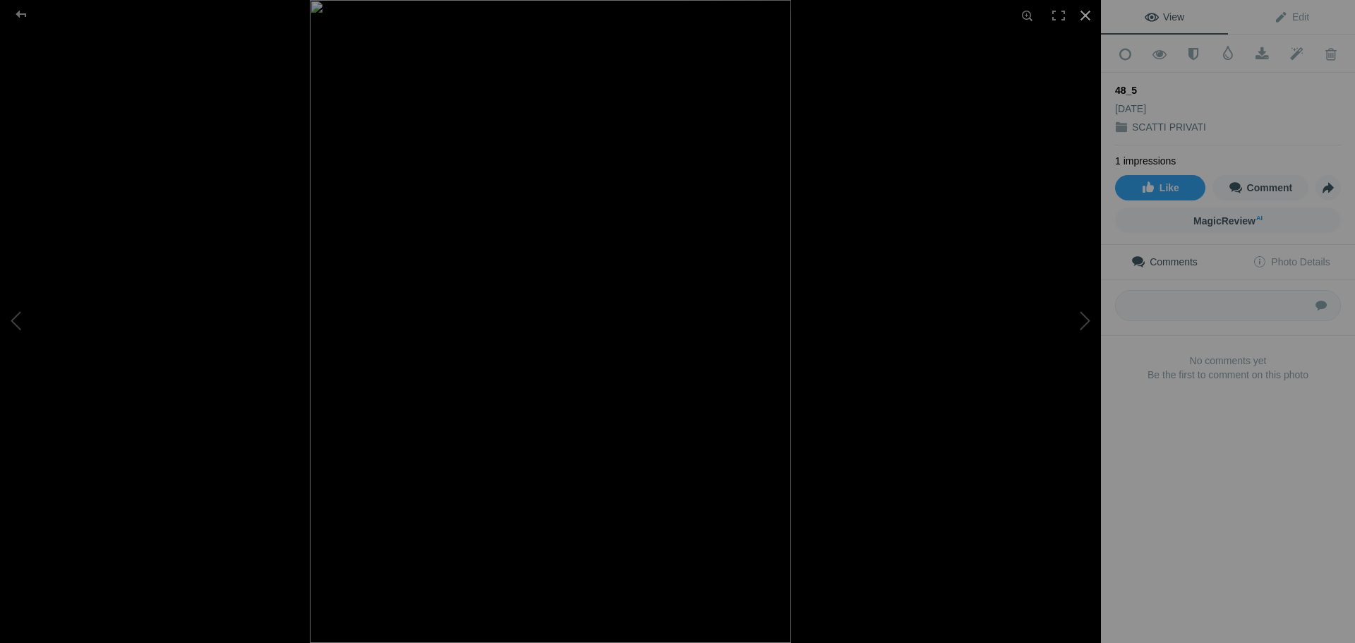
click at [1078, 16] on div at bounding box center [1085, 15] width 31 height 31
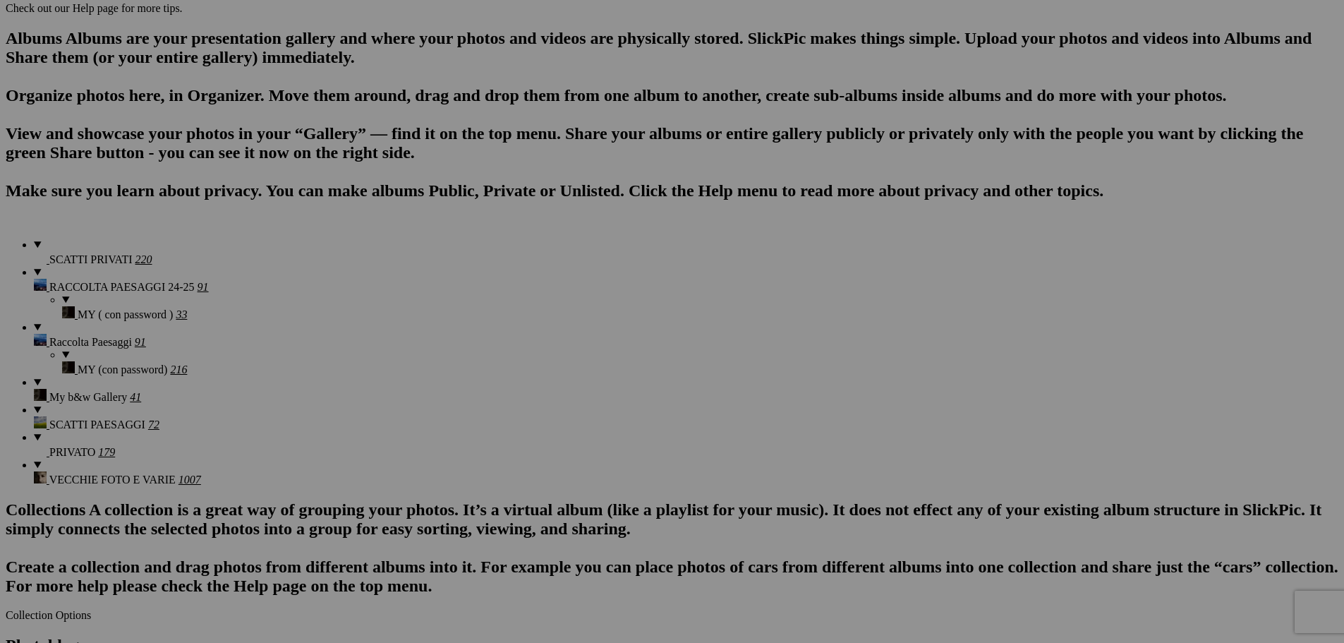
scroll to position [847, 0]
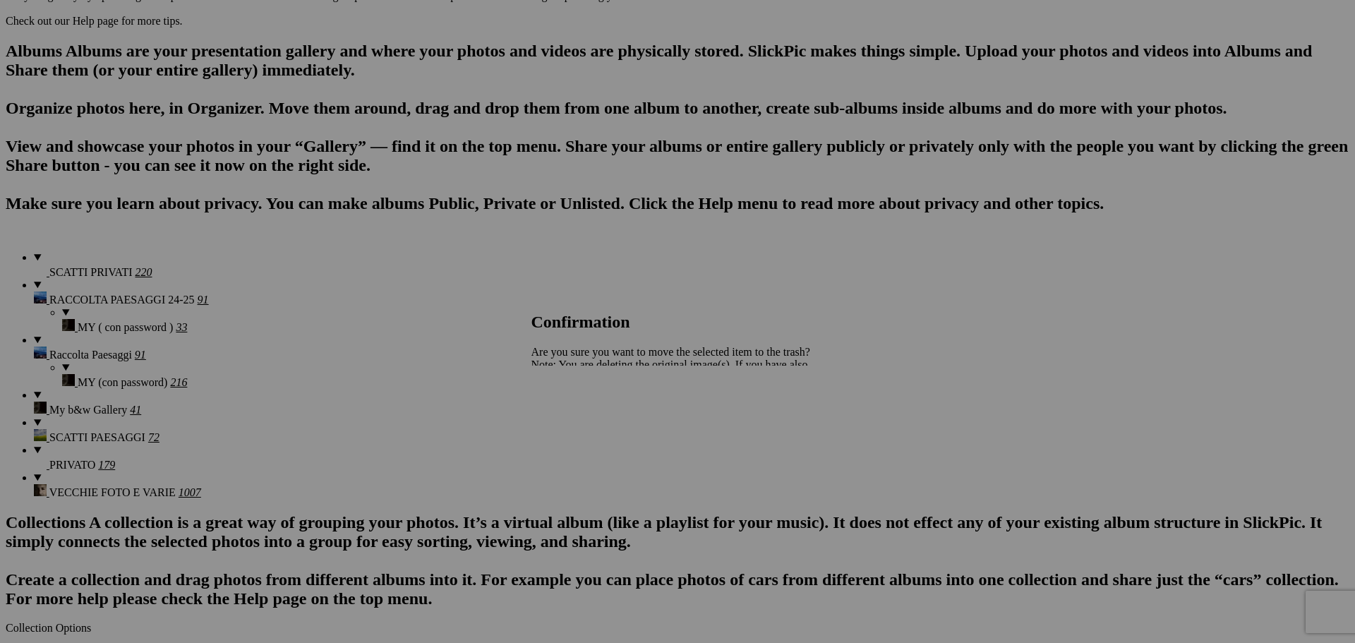
click at [579, 417] on span "Yes" at bounding box center [570, 414] width 16 height 12
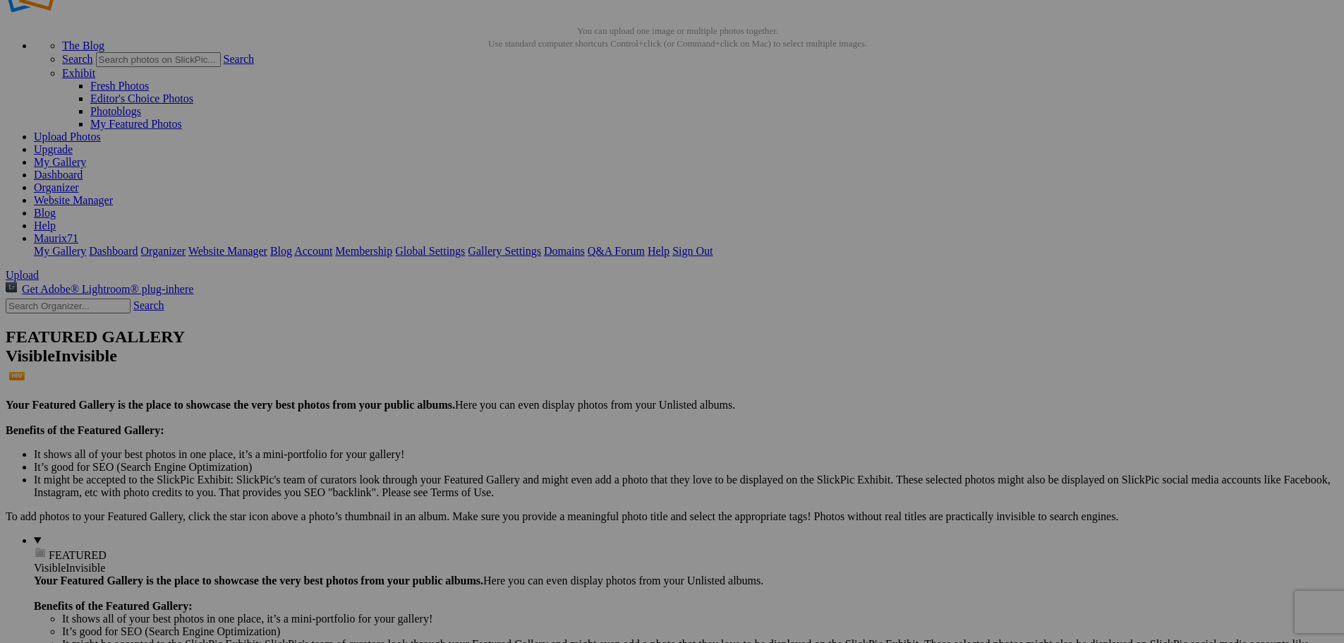
scroll to position [0, 0]
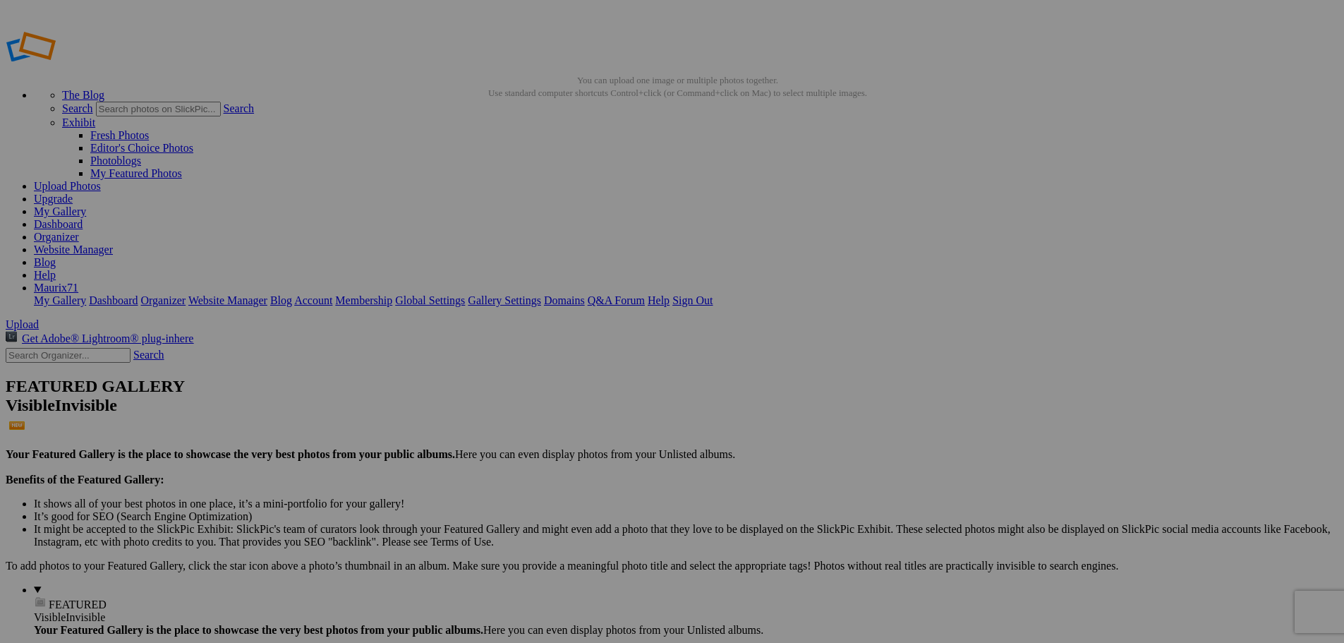
drag, startPoint x: 1103, startPoint y: 81, endPoint x: 1093, endPoint y: 87, distance: 12.0
